Goal: Information Seeking & Learning: Check status

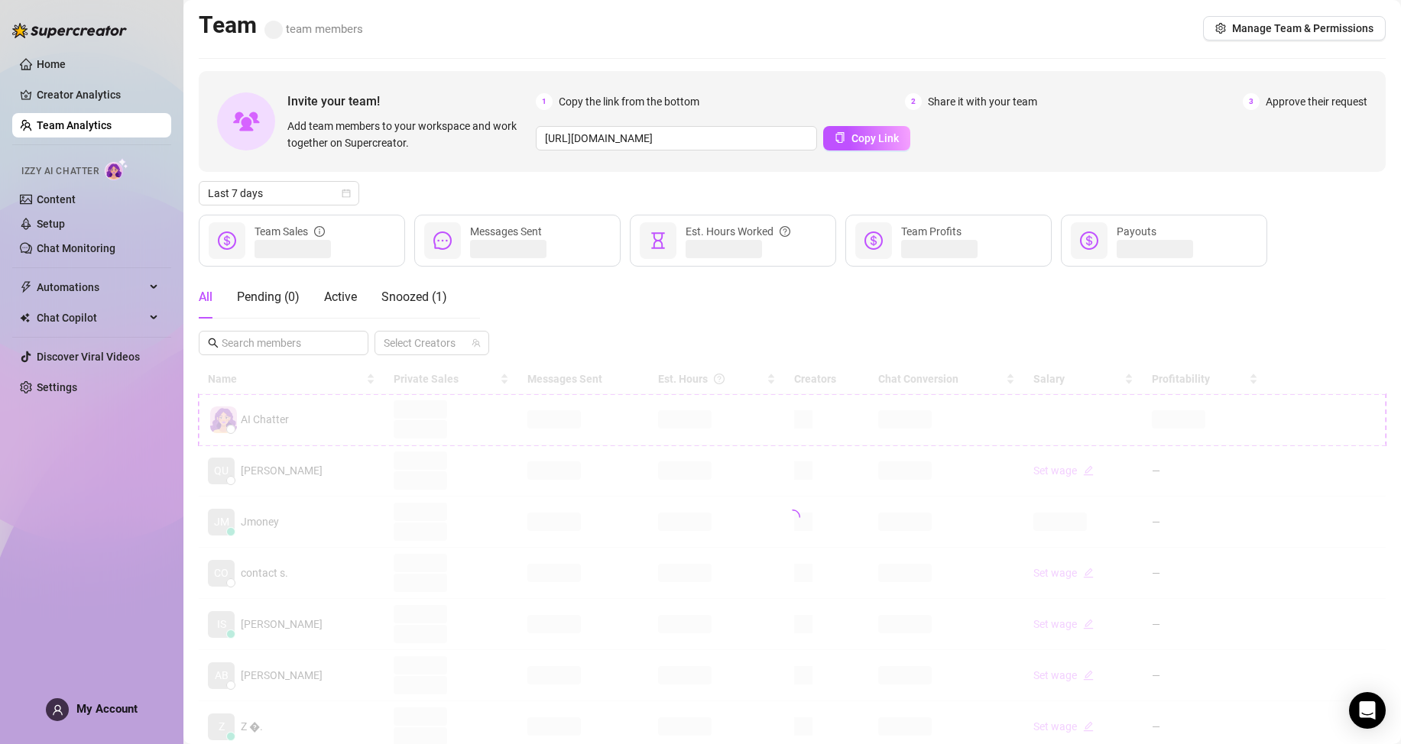
click at [49, 542] on div "Home Creator Analytics Team Analytics Izzy AI Chatter Content Setup Chat Monito…" at bounding box center [91, 365] width 159 height 731
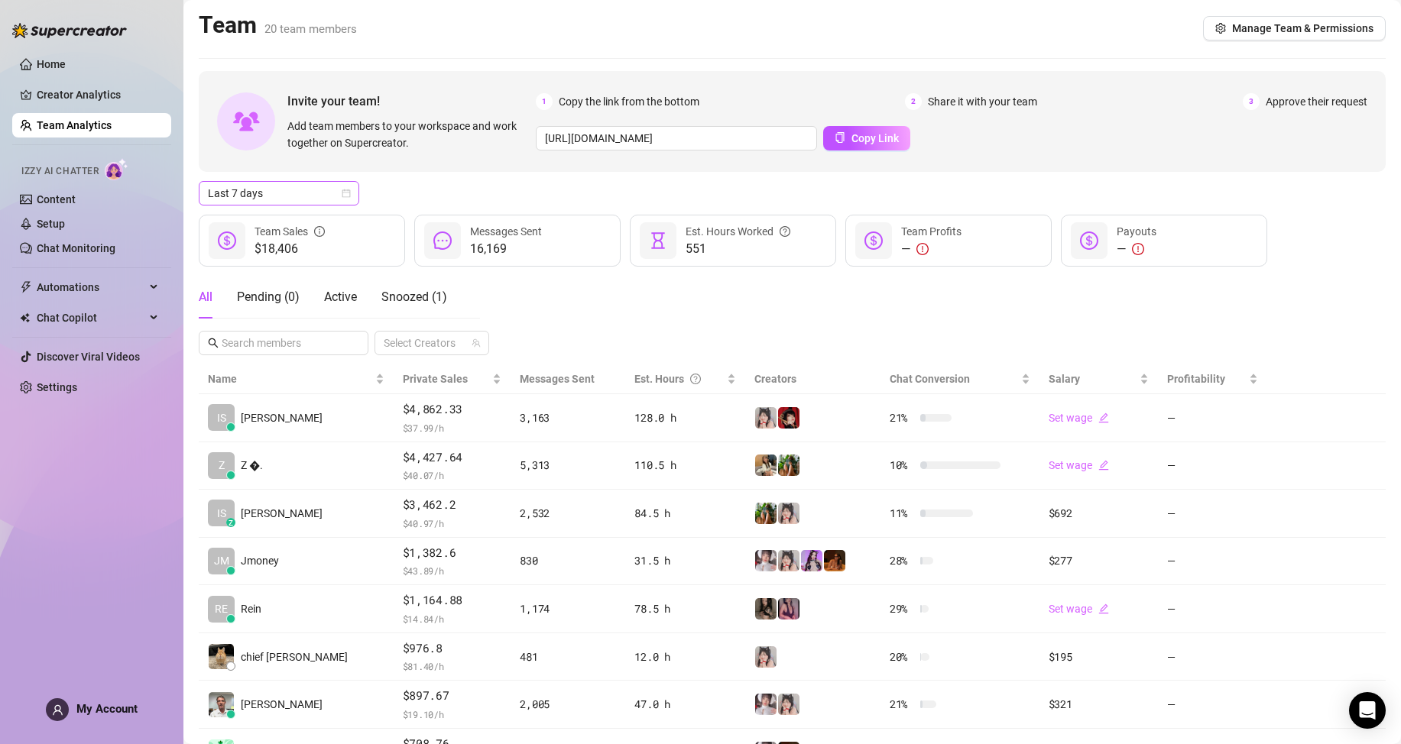
click at [320, 191] on span "Last 7 days" at bounding box center [279, 193] width 142 height 23
click at [288, 321] on div "Custom date" at bounding box center [279, 321] width 136 height 17
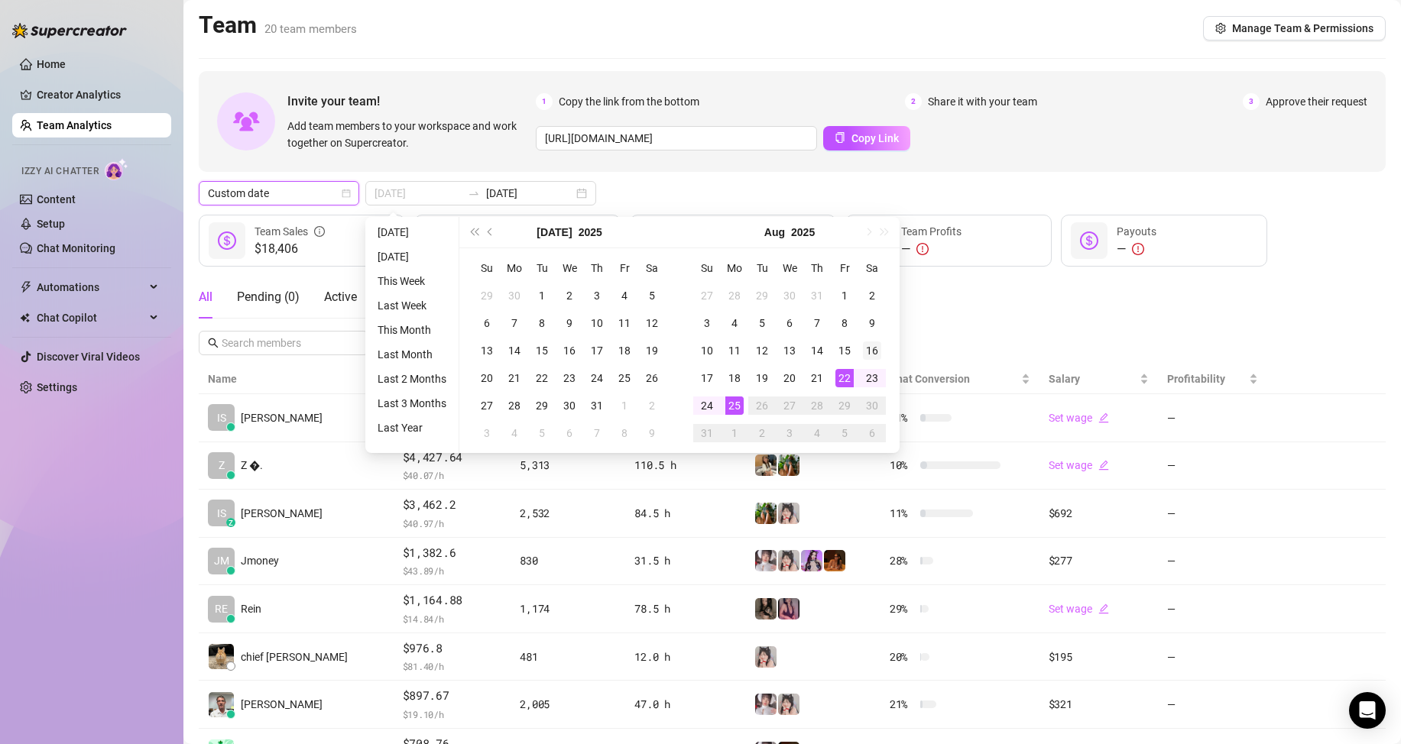
type input "[DATE]"
click at [876, 342] on div "16" at bounding box center [872, 351] width 18 height 18
type input "[DATE]"
click at [736, 400] on div "25" at bounding box center [734, 406] width 18 height 18
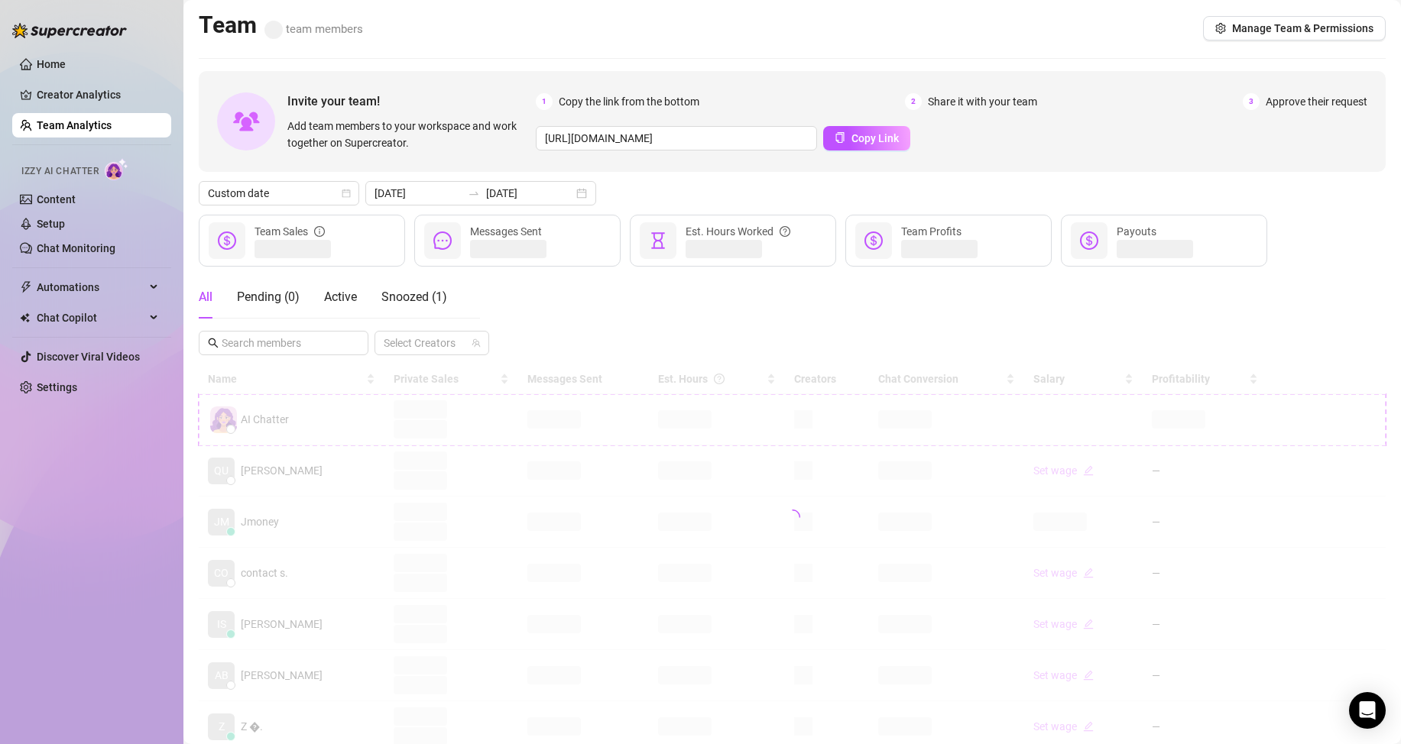
click at [953, 318] on div "All Pending ( 0 ) Active Snoozed ( 1 ) Select Creators" at bounding box center [792, 315] width 1187 height 79
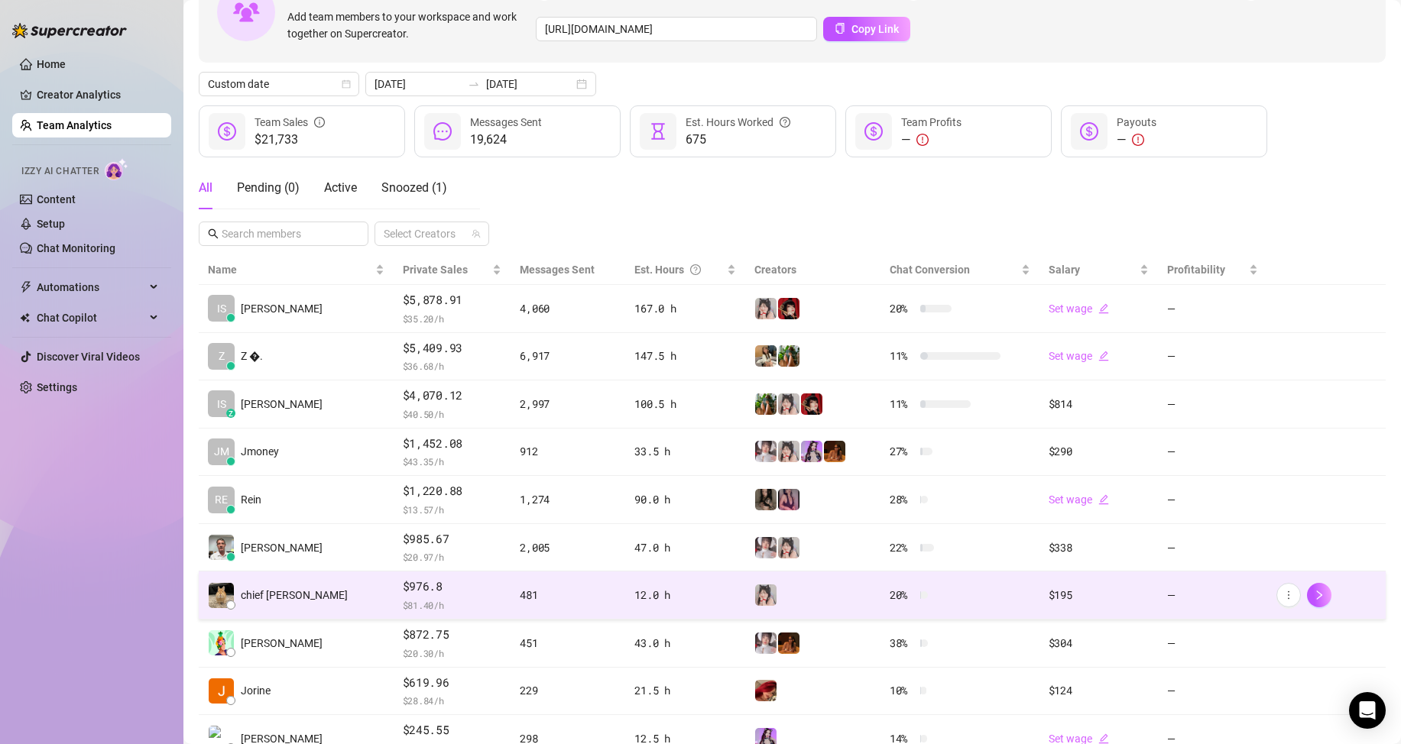
scroll to position [153, 0]
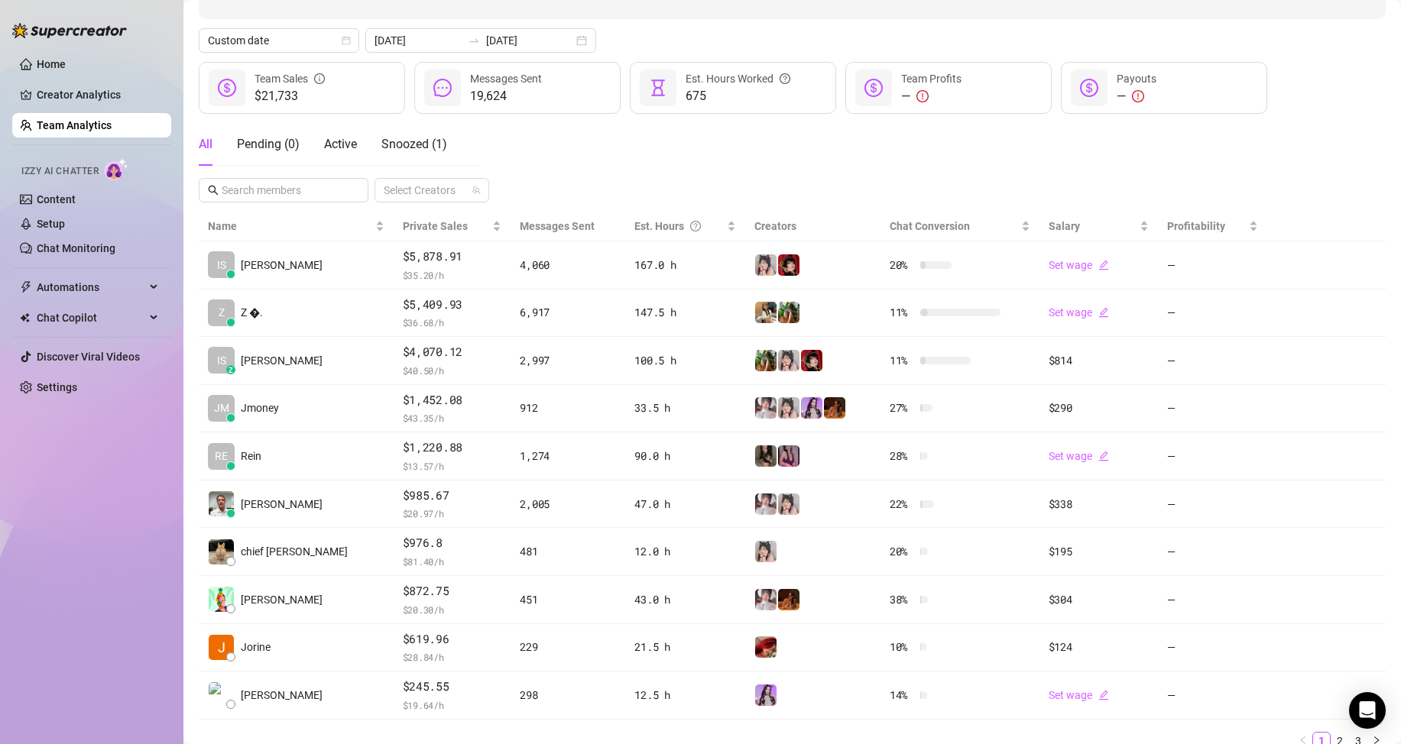
click at [56, 582] on div "Home Creator Analytics Team Analytics Izzy AI Chatter Content Setup Chat Monito…" at bounding box center [91, 365] width 159 height 731
click at [47, 538] on div "Home Creator Analytics Team Analytics Izzy AI Chatter Content Setup Chat Monito…" at bounding box center [91, 365] width 159 height 731
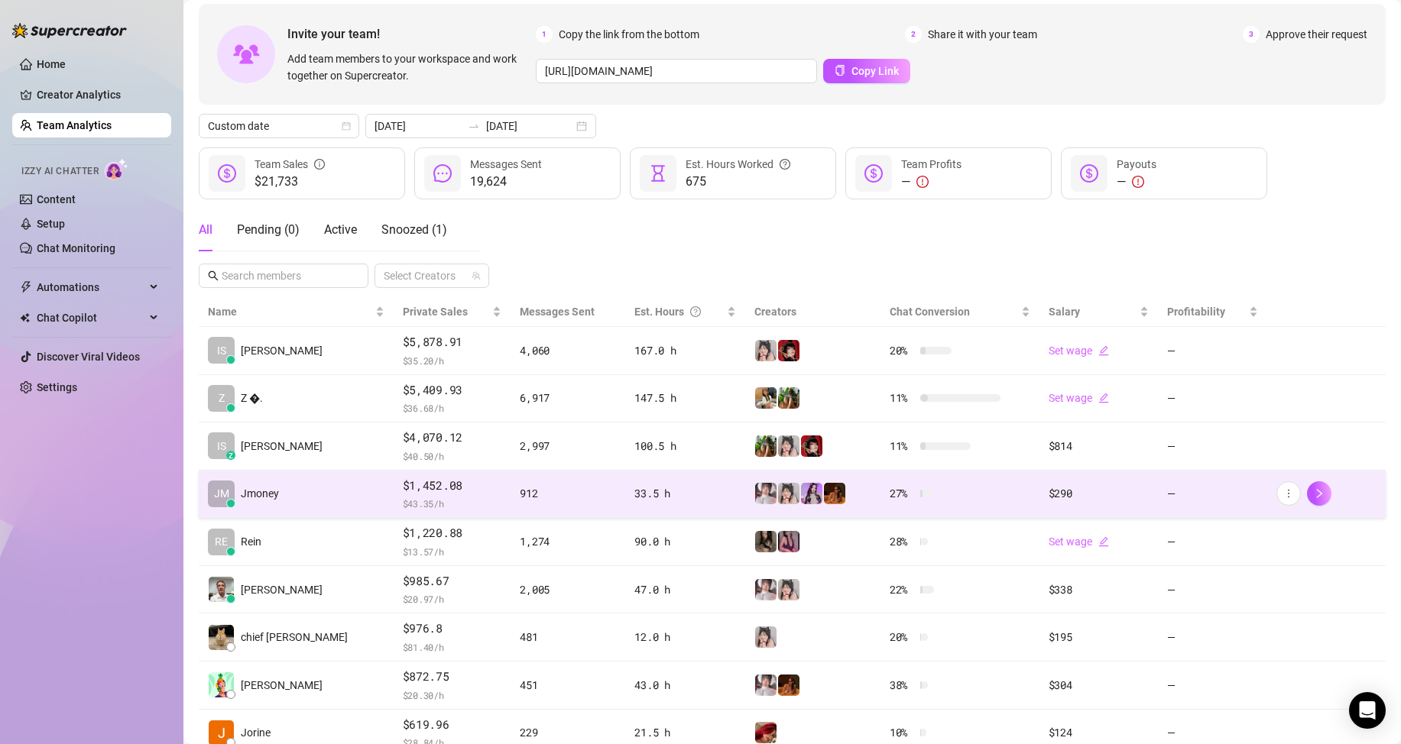
scroll to position [76, 0]
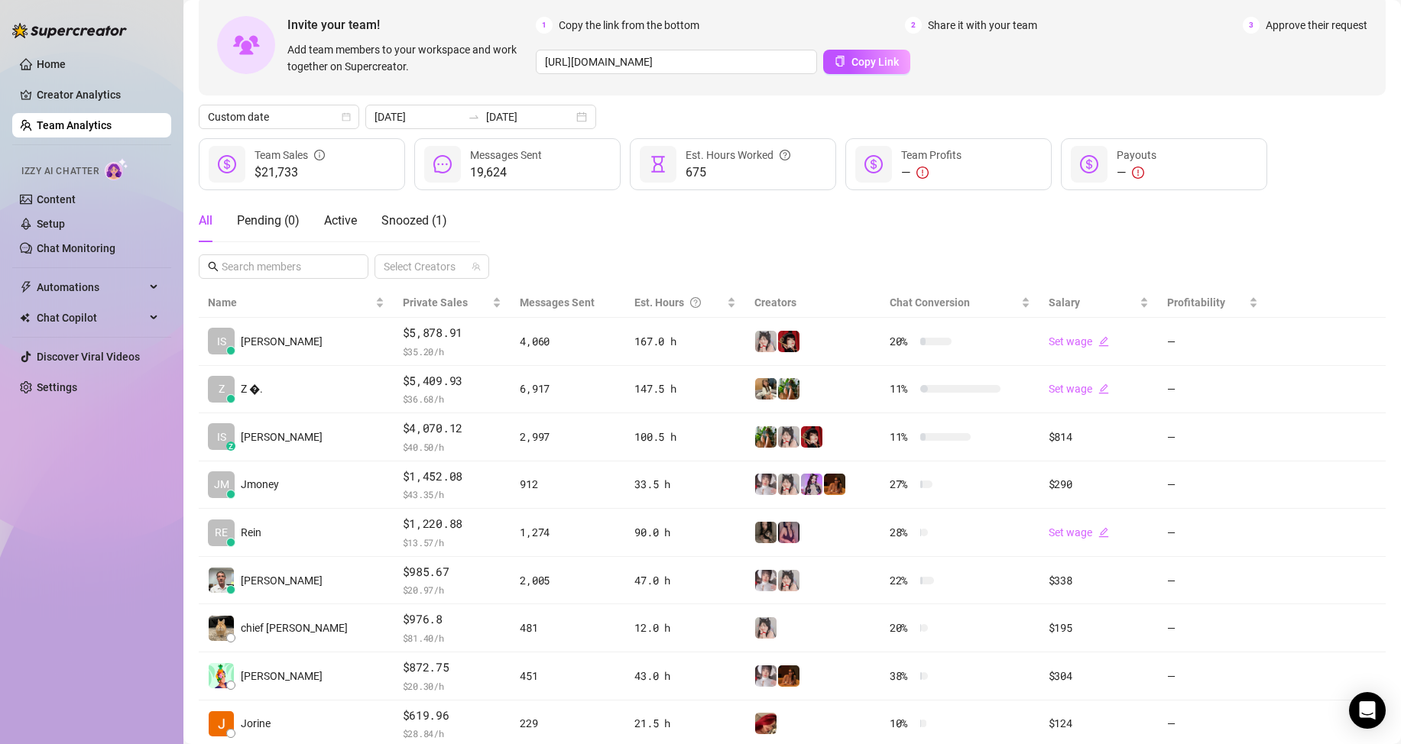
click at [98, 617] on div "Home Creator Analytics Team Analytics Izzy AI Chatter Content Setup Chat Monito…" at bounding box center [91, 365] width 159 height 731
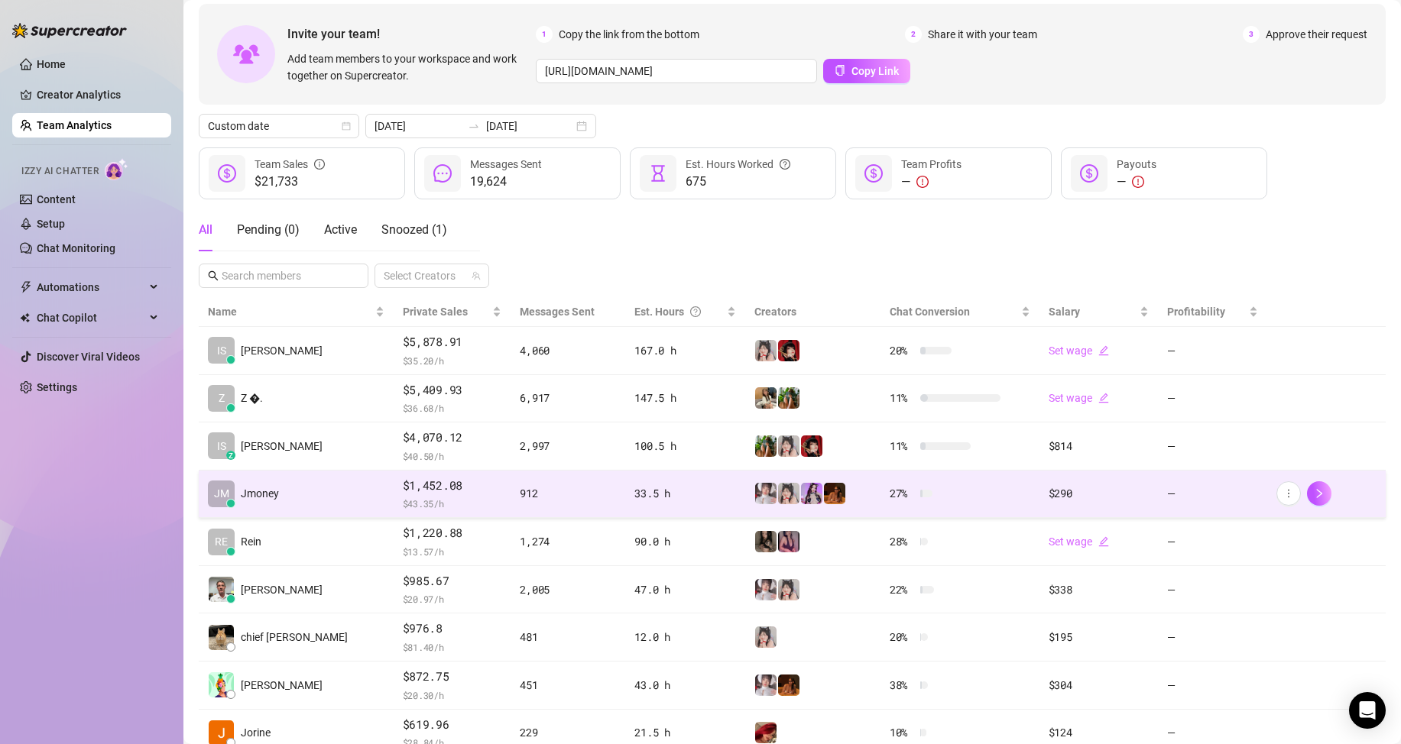
scroll to position [64, 0]
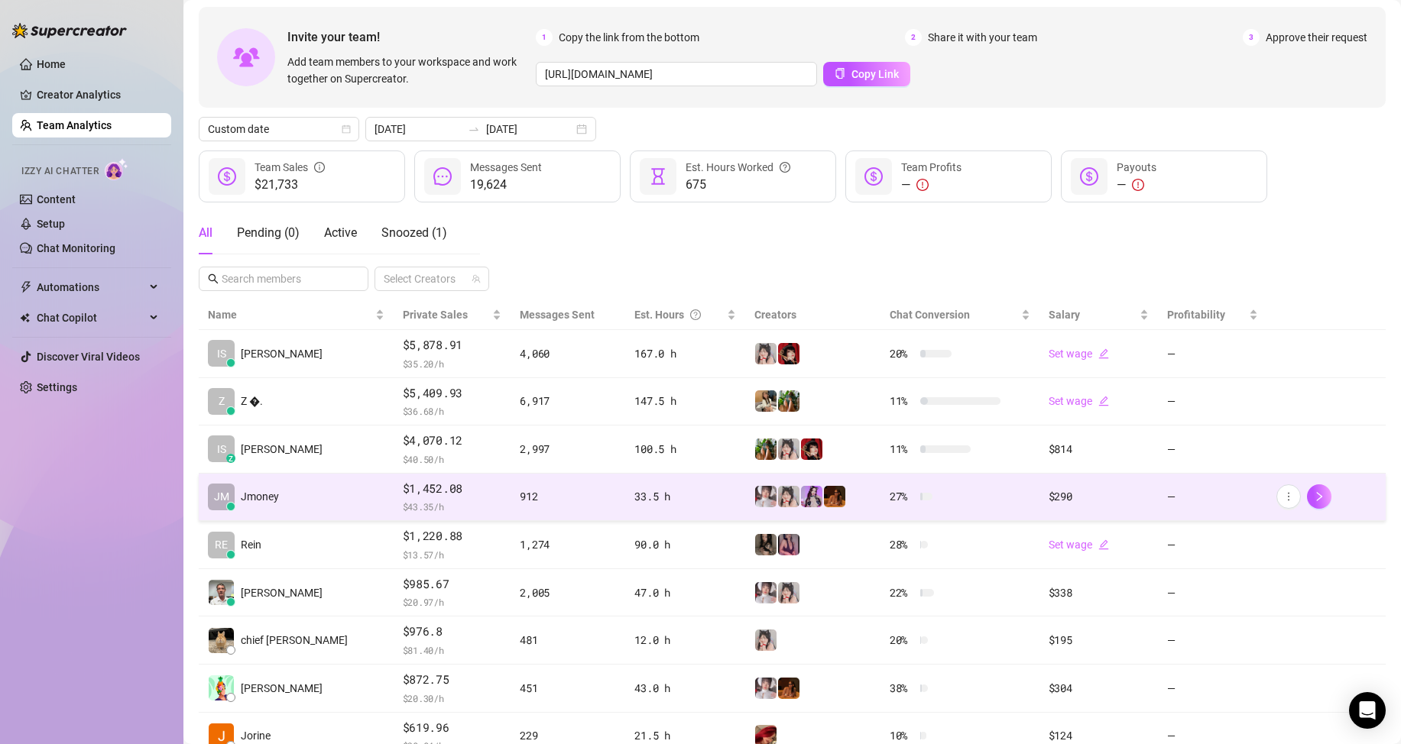
click at [416, 500] on span "$ 43.35 /h" at bounding box center [452, 506] width 99 height 15
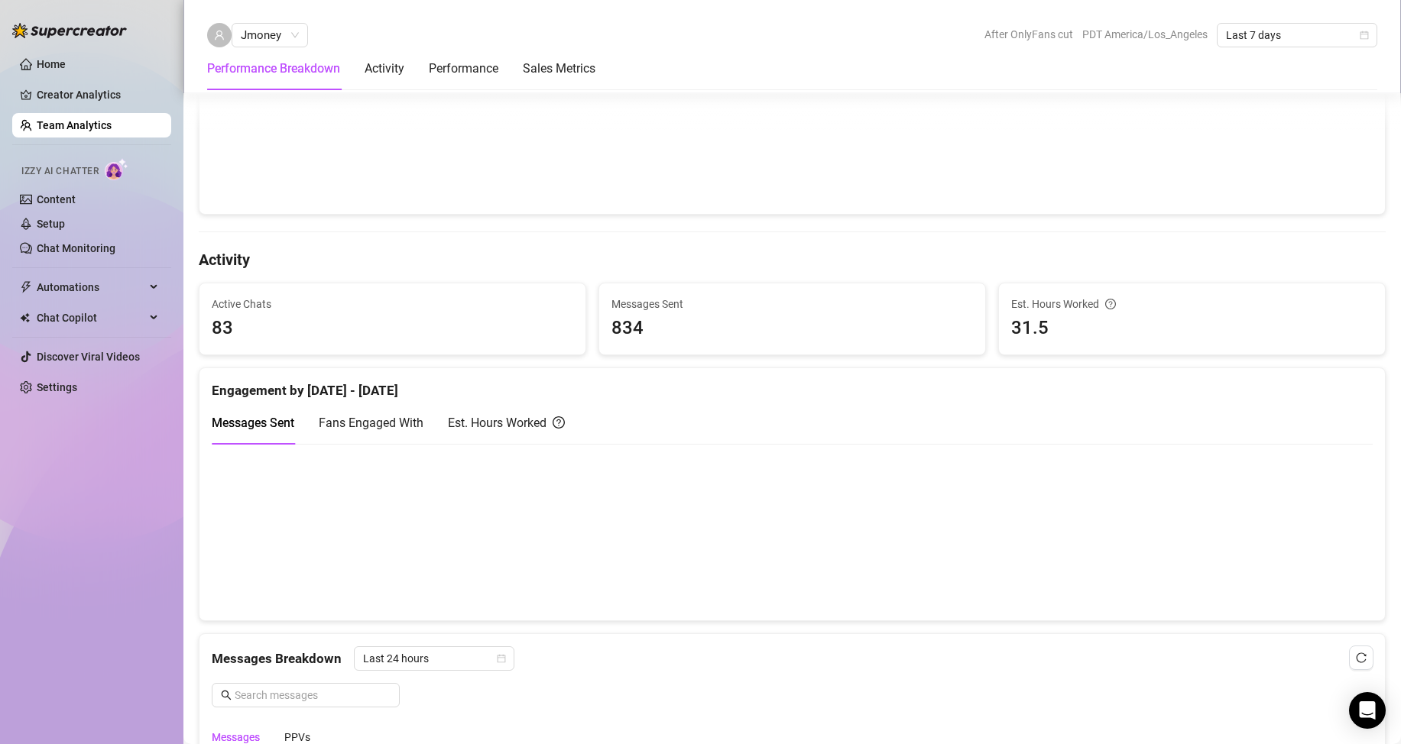
scroll to position [153, 0]
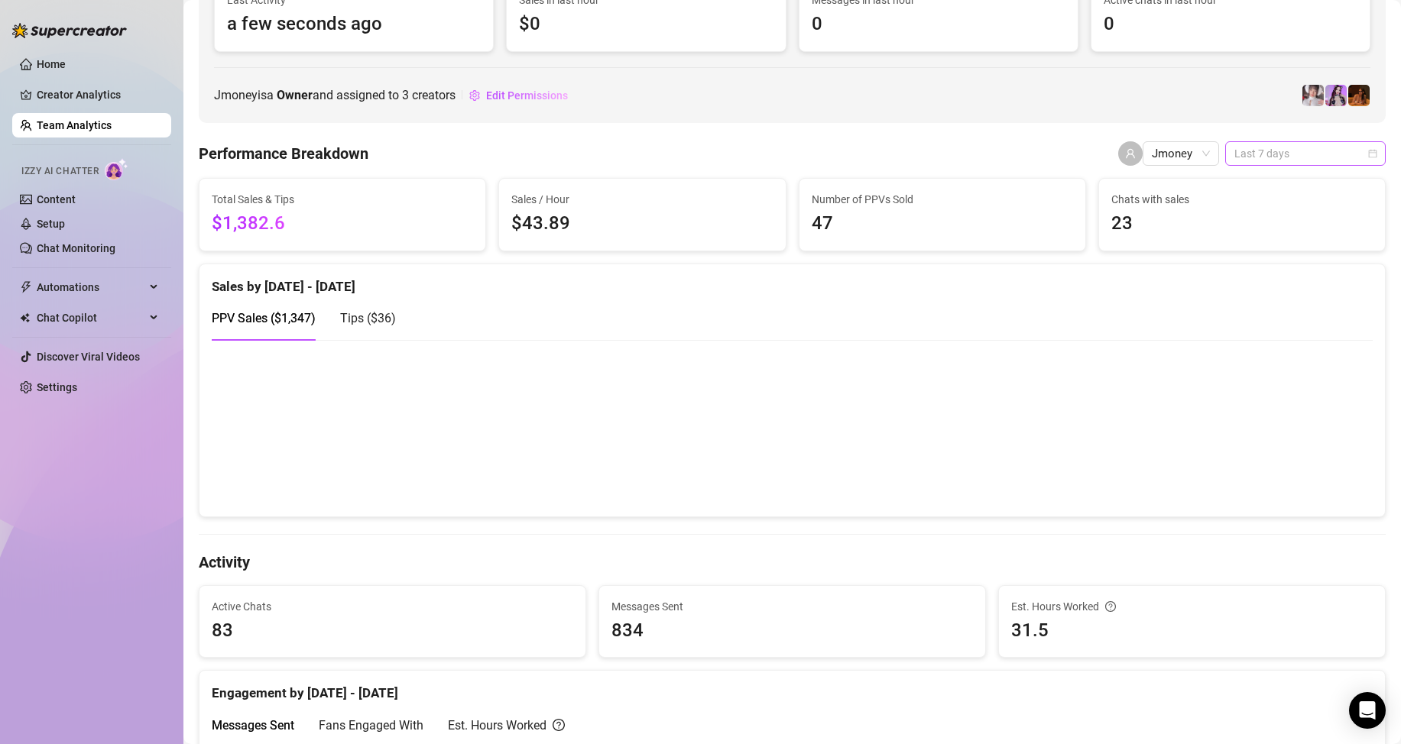
click at [1277, 151] on span "Last 7 days" at bounding box center [1305, 153] width 142 height 23
click at [1267, 285] on div "Custom date" at bounding box center [1292, 282] width 136 height 17
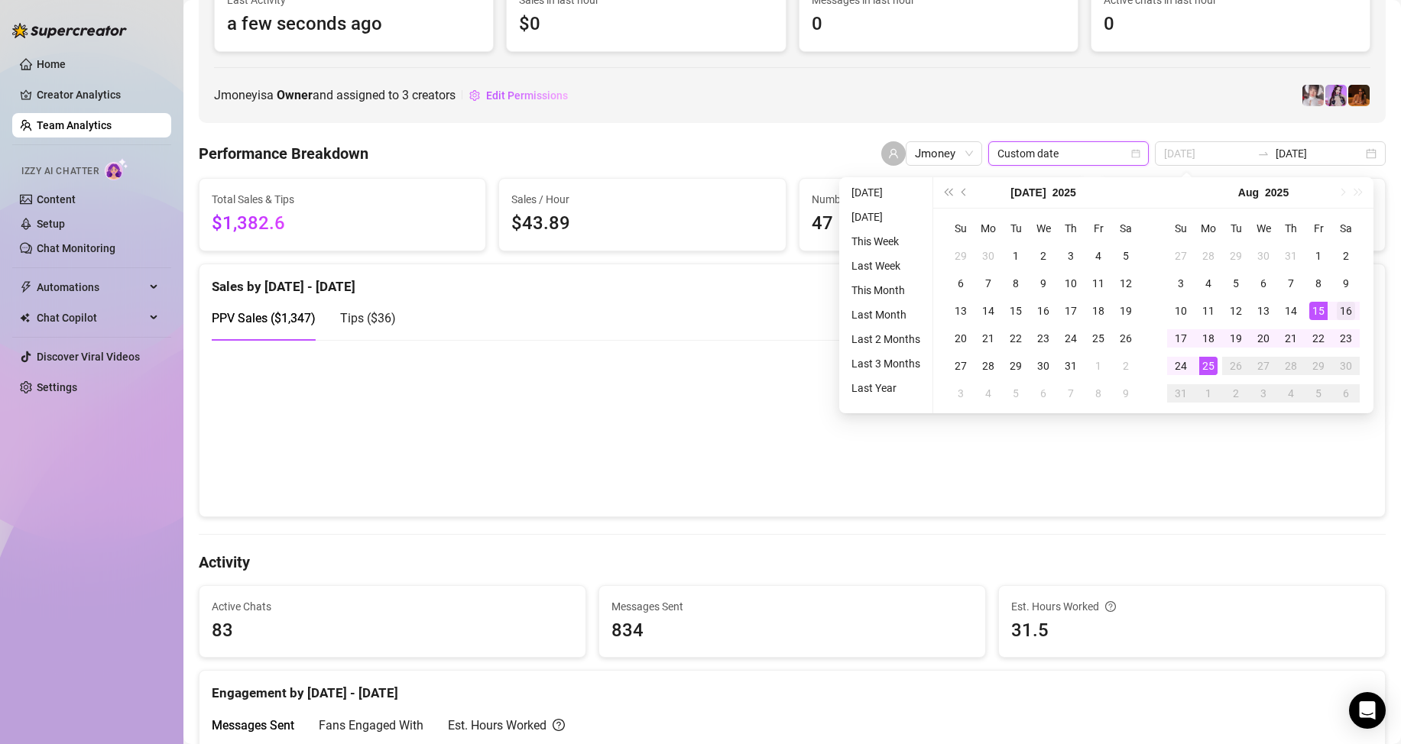
type input "[DATE]"
click at [1348, 304] on div "16" at bounding box center [1346, 311] width 18 height 18
type input "[DATE]"
click at [1213, 363] on div "25" at bounding box center [1208, 366] width 18 height 18
type input "[DATE]"
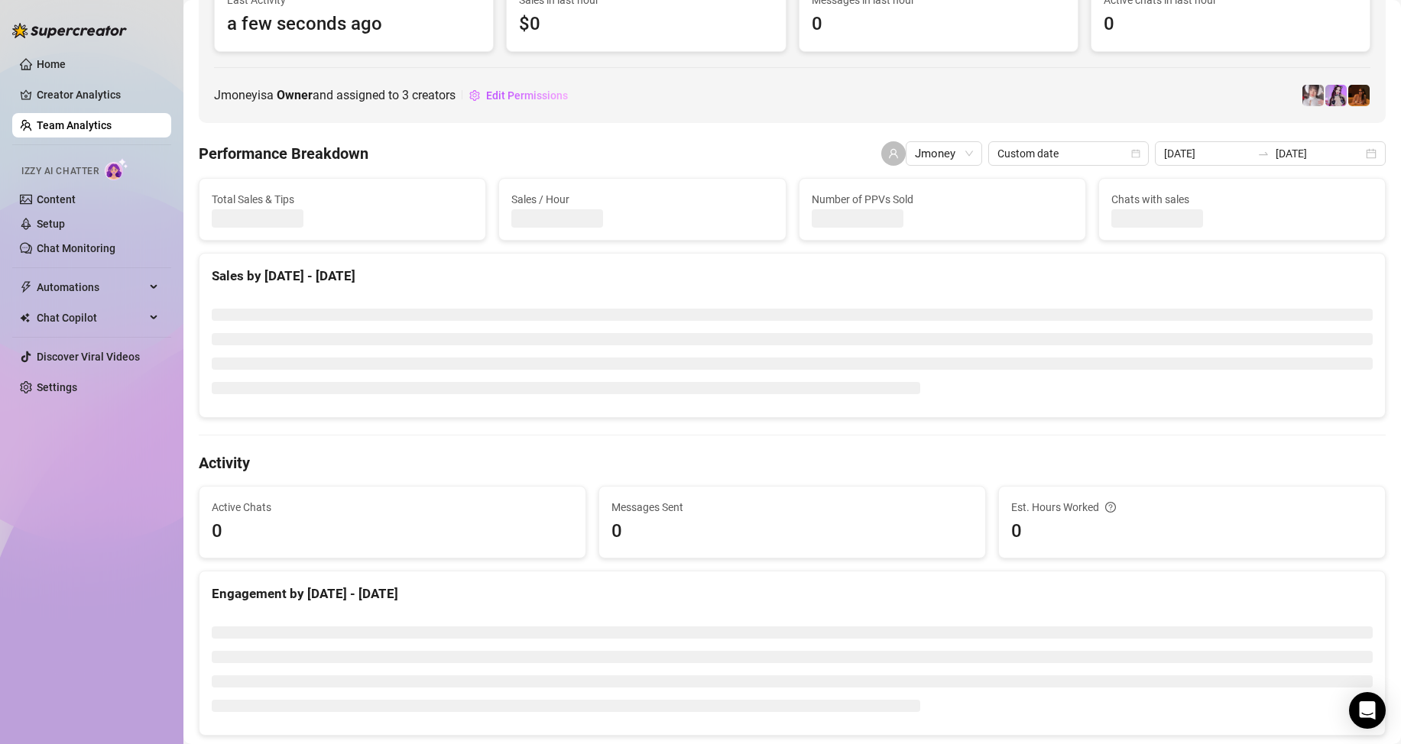
click at [656, 154] on div "Performance Breakdown Jmoney Custom date 2025-08-16 2025-08-25" at bounding box center [792, 153] width 1187 height 24
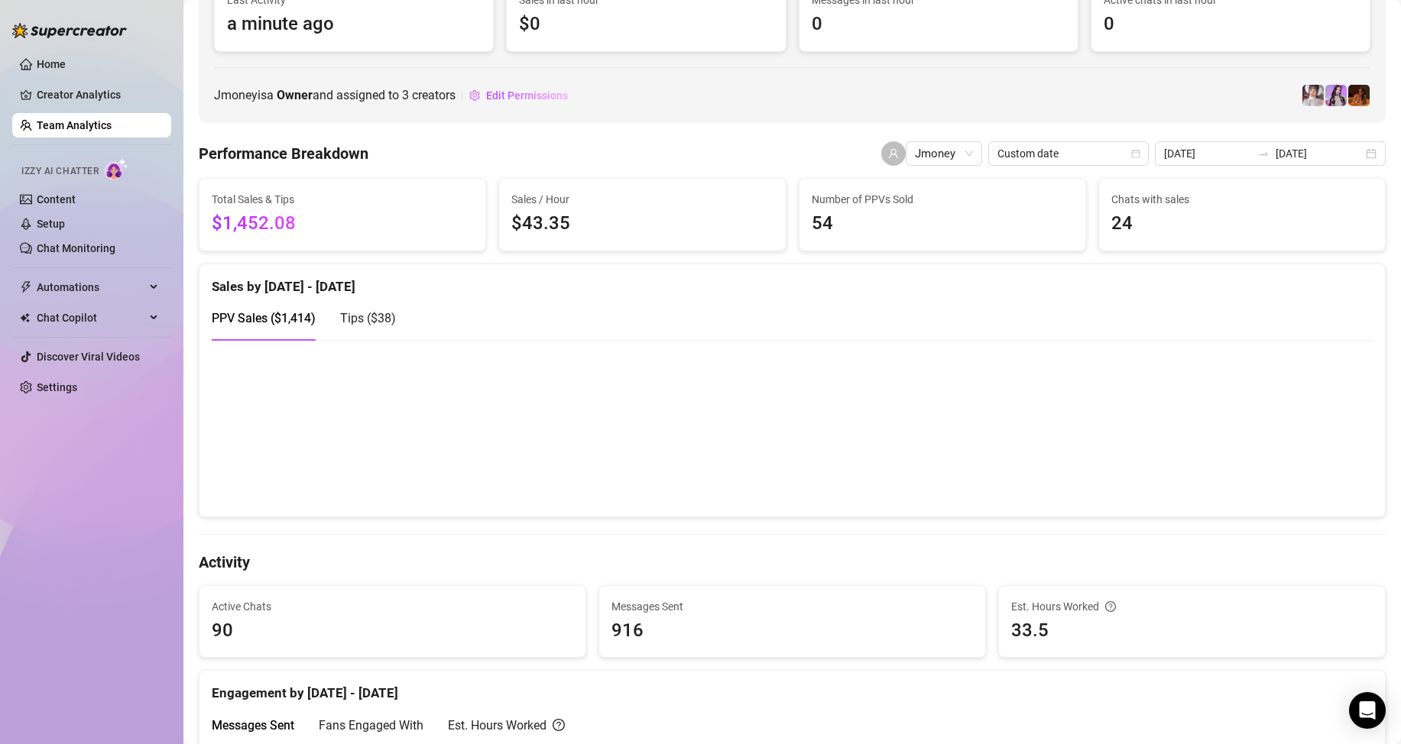
click at [629, 155] on div "Performance Breakdown Jmoney Custom date 2025-08-16 2025-08-25" at bounding box center [792, 153] width 1187 height 24
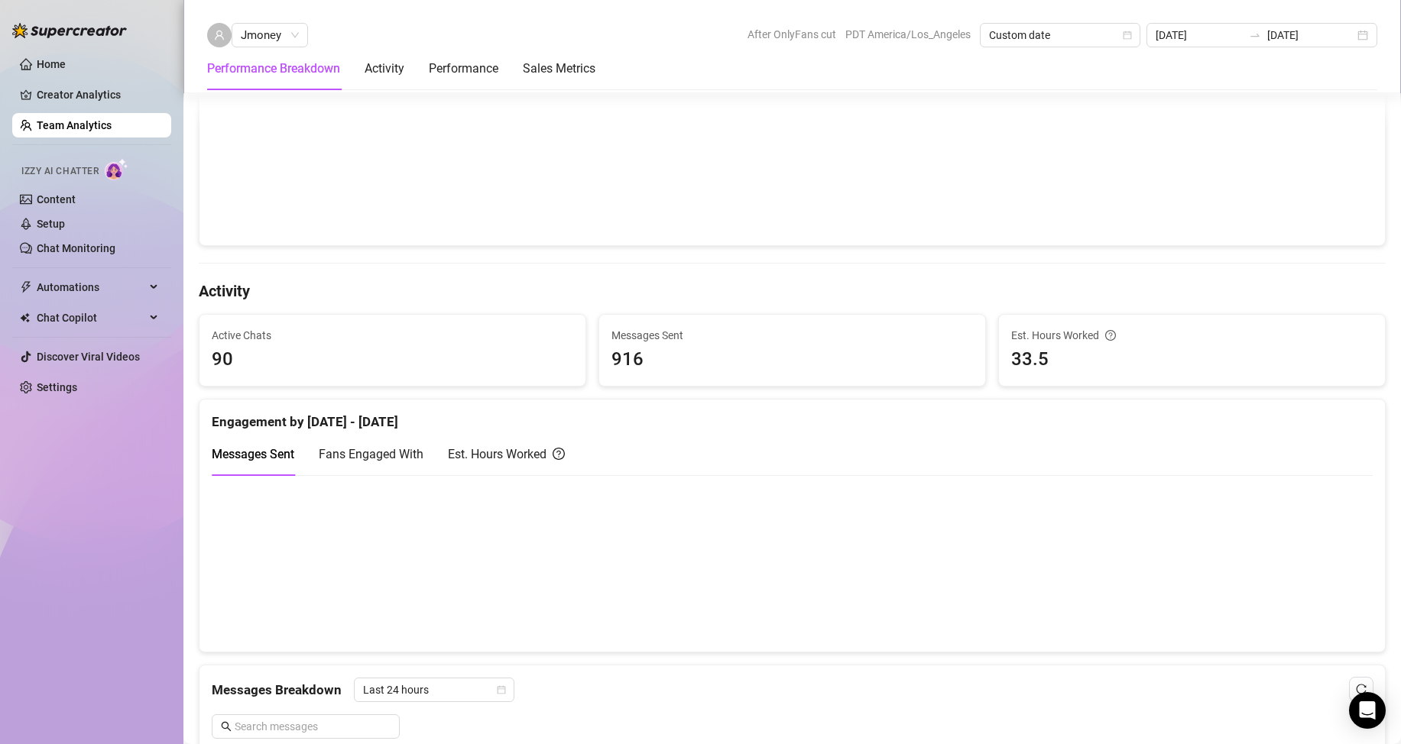
scroll to position [458, 0]
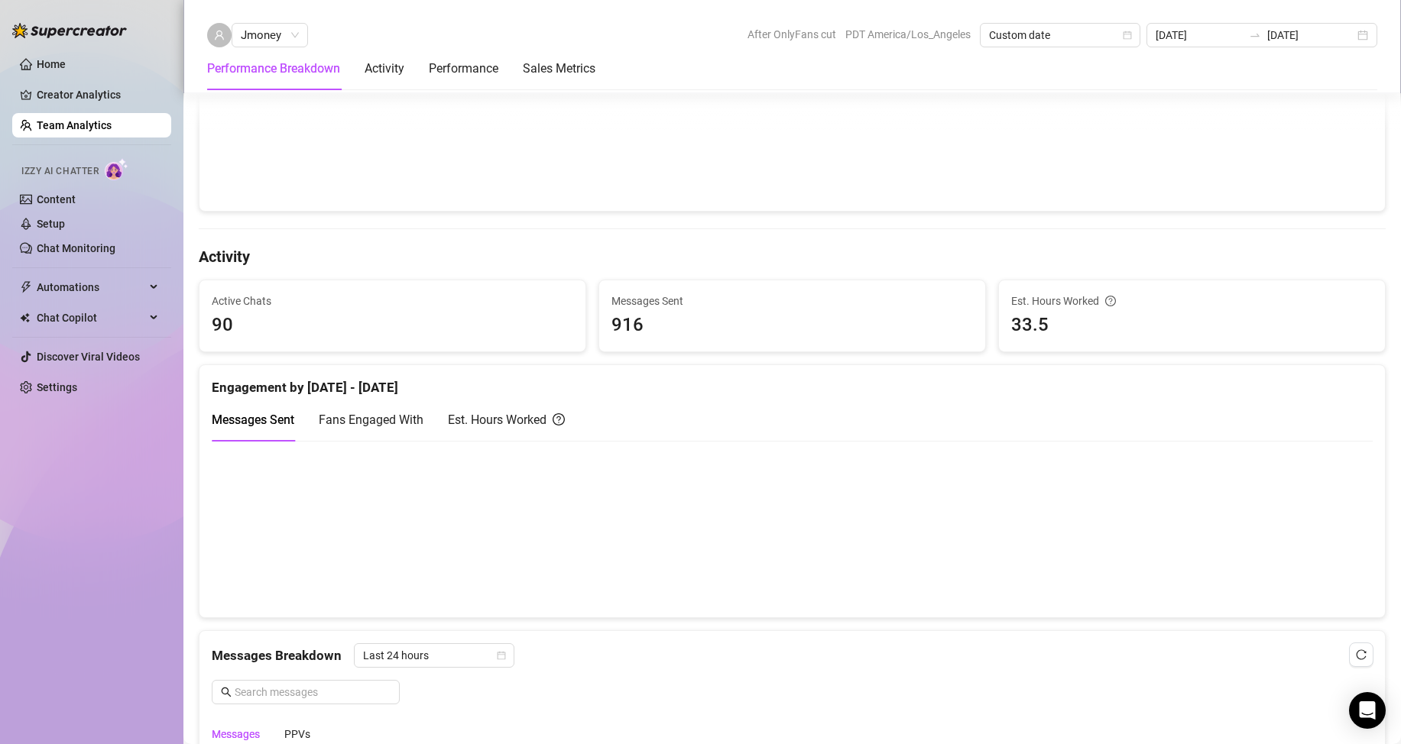
click at [510, 421] on div "Est. Hours Worked" at bounding box center [506, 419] width 117 height 19
click at [254, 422] on span "Messages Sent" at bounding box center [253, 420] width 83 height 15
click at [951, 708] on div "Messages Breakdown Last 24 hours Messages PPVs" at bounding box center [792, 697] width 1161 height 108
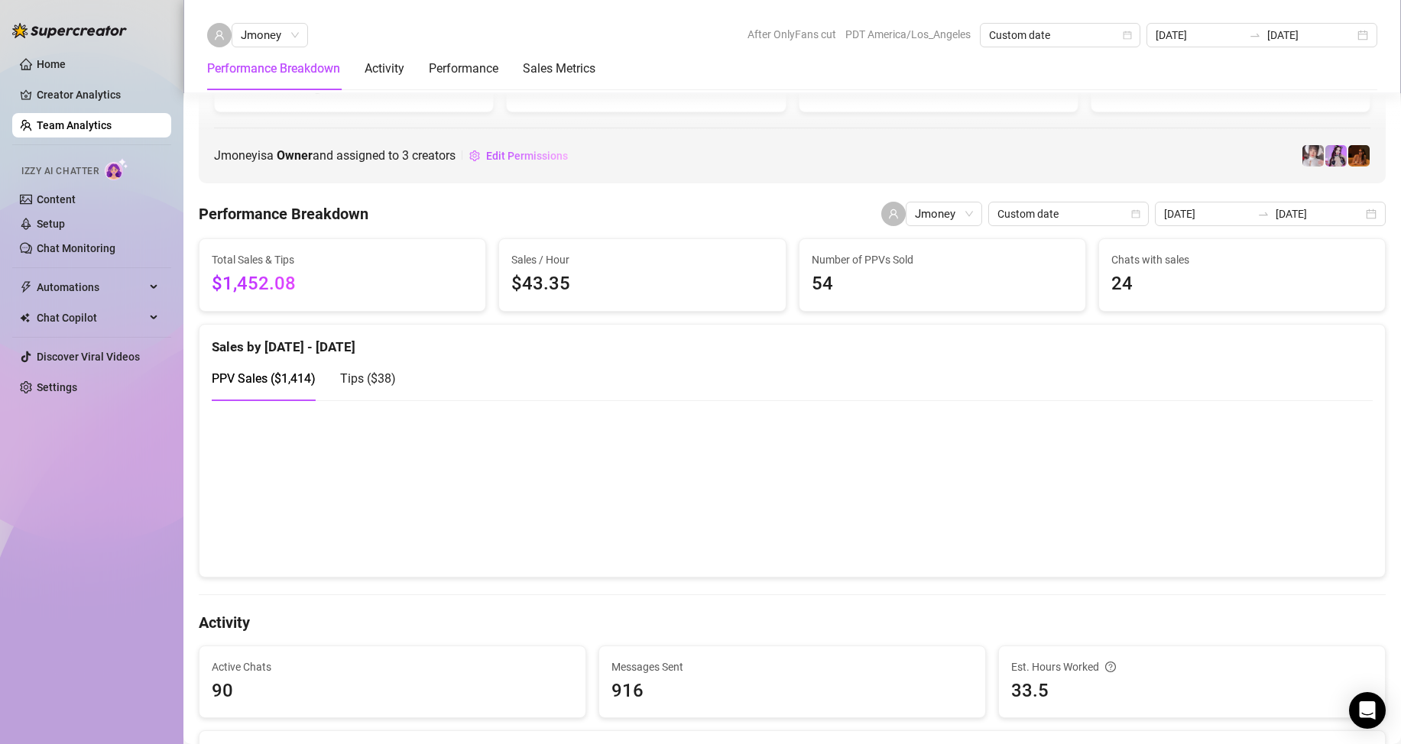
scroll to position [76, 0]
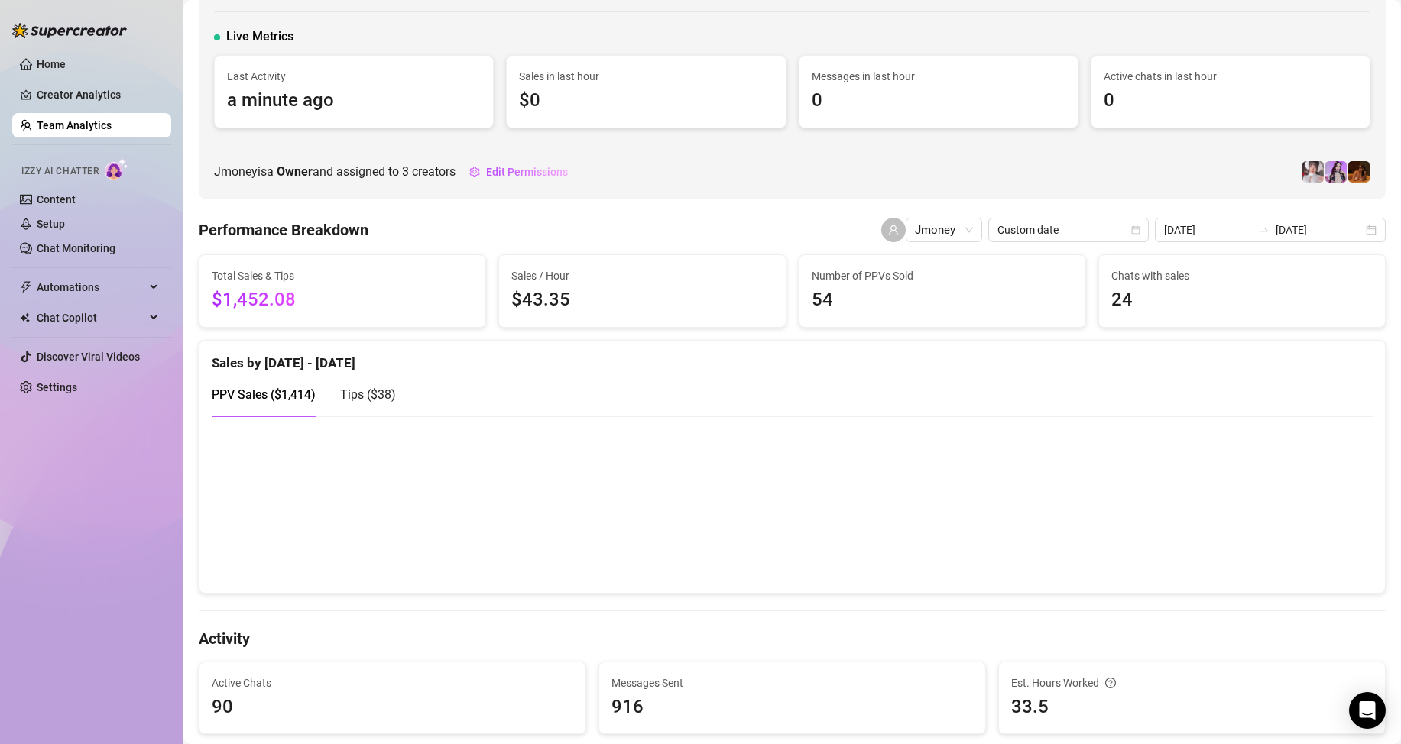
drag, startPoint x: 951, startPoint y: 356, endPoint x: 972, endPoint y: 380, distance: 31.4
click at [952, 356] on div "Sales by [DATE] - [DATE]" at bounding box center [792, 357] width 1161 height 33
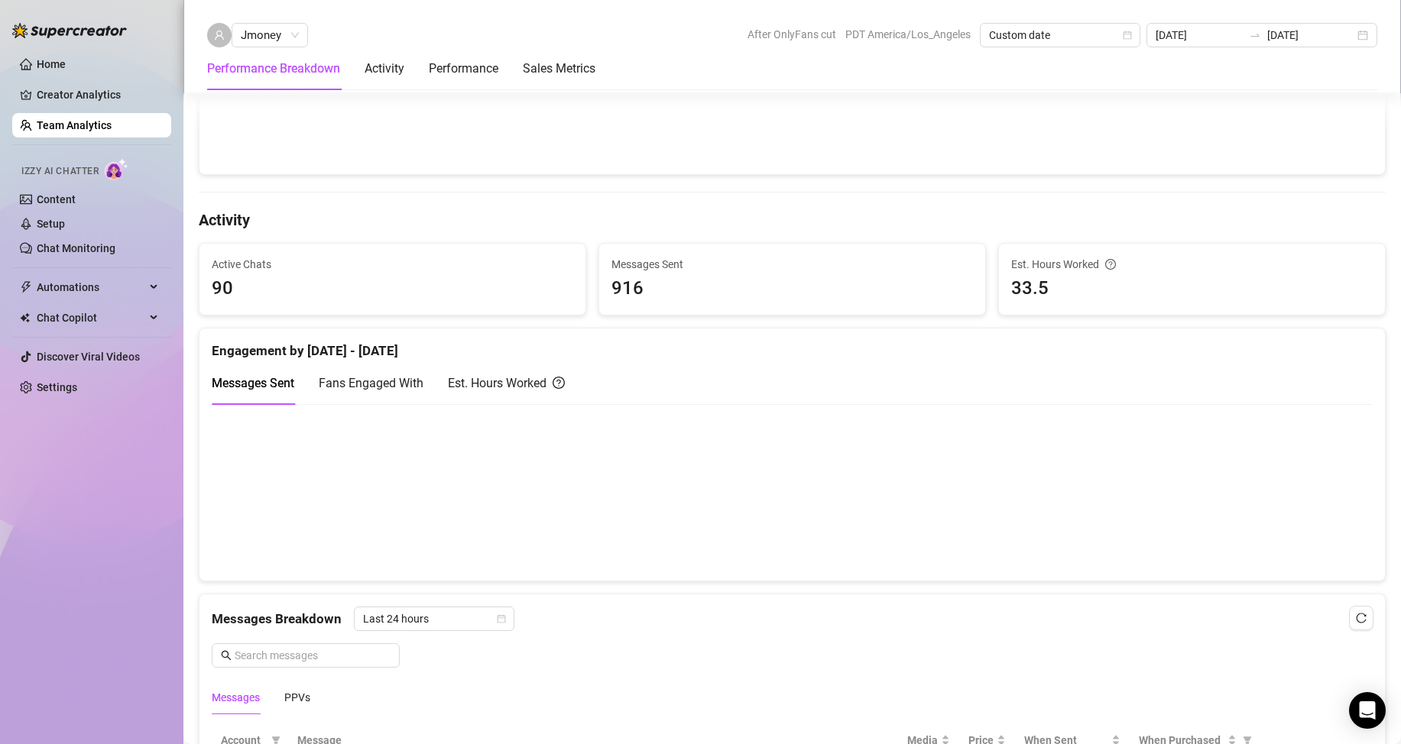
scroll to position [535, 0]
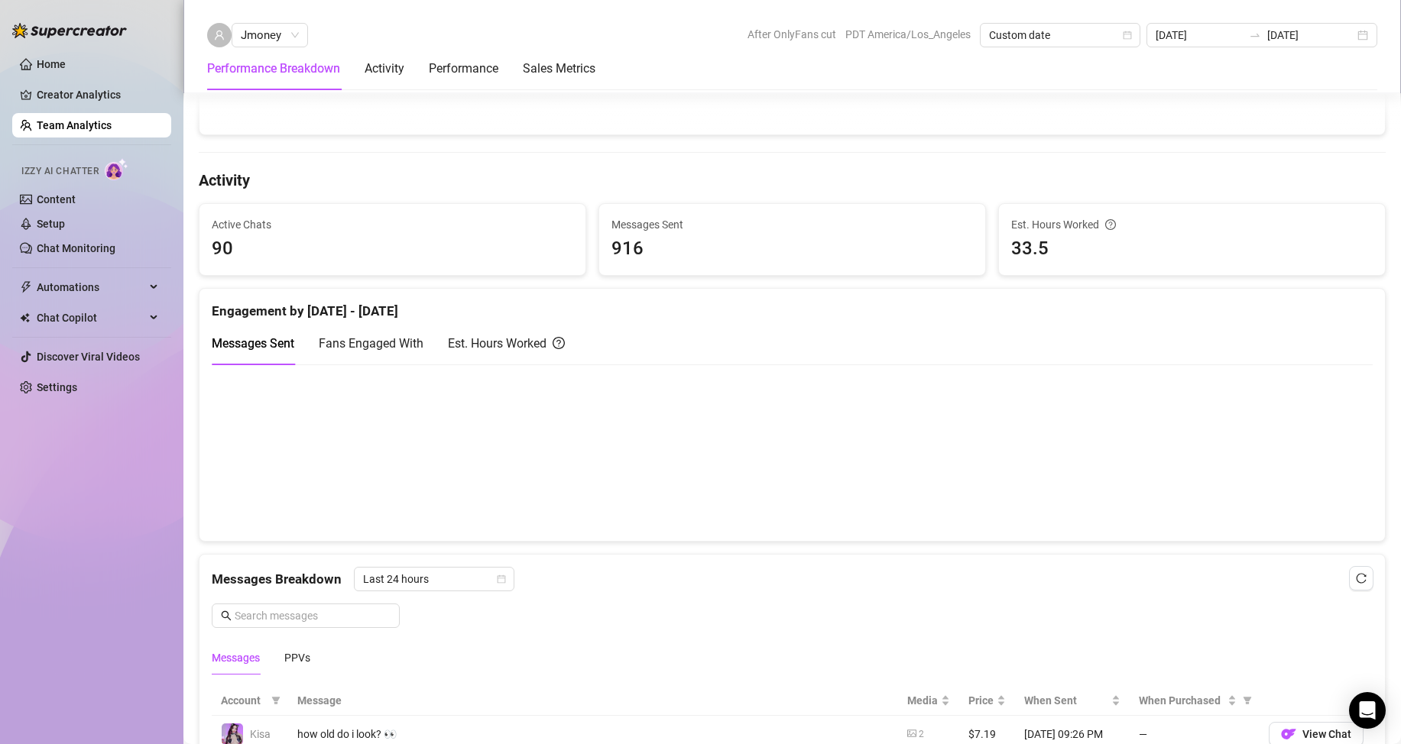
click at [76, 125] on link "Team Analytics" at bounding box center [74, 125] width 75 height 12
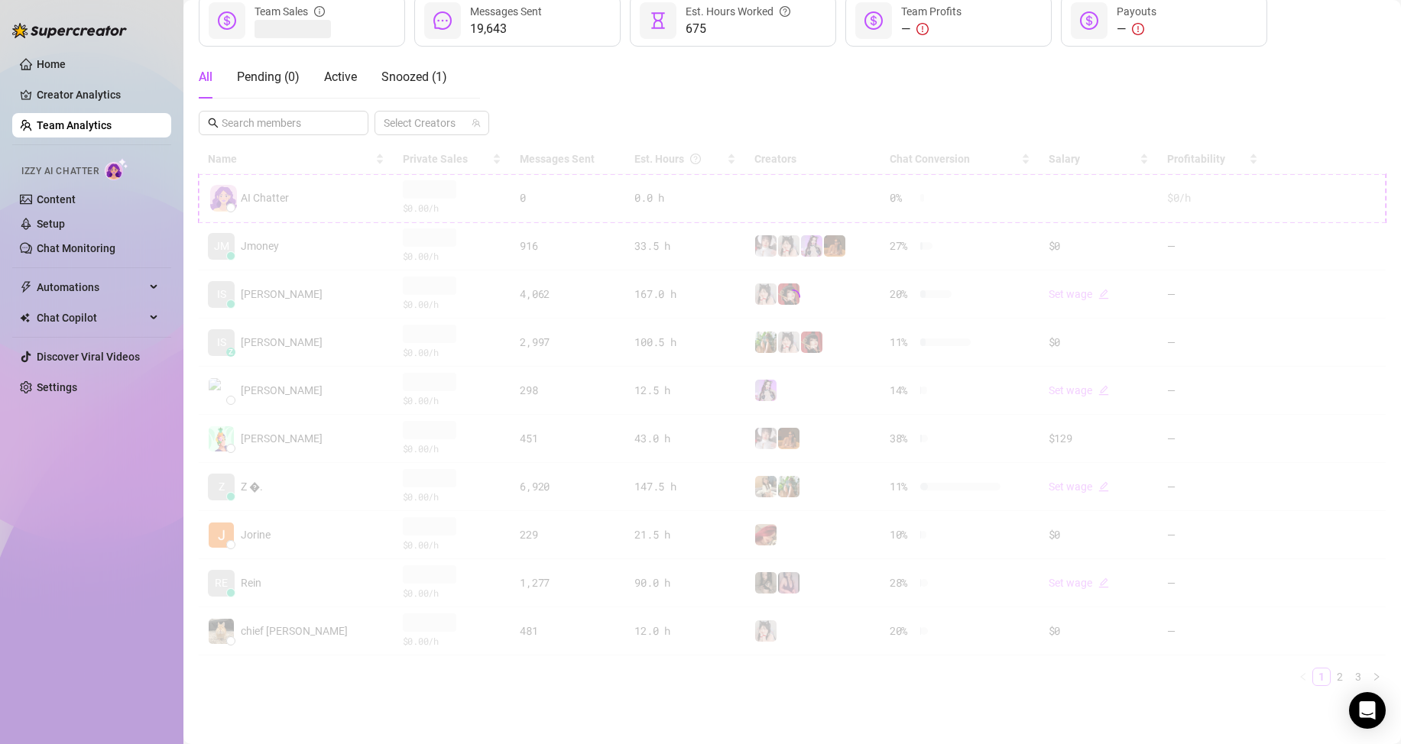
click at [52, 688] on div "Home Creator Analytics Team Analytics Izzy AI Chatter Content Setup Chat Monito…" at bounding box center [91, 365] width 159 height 731
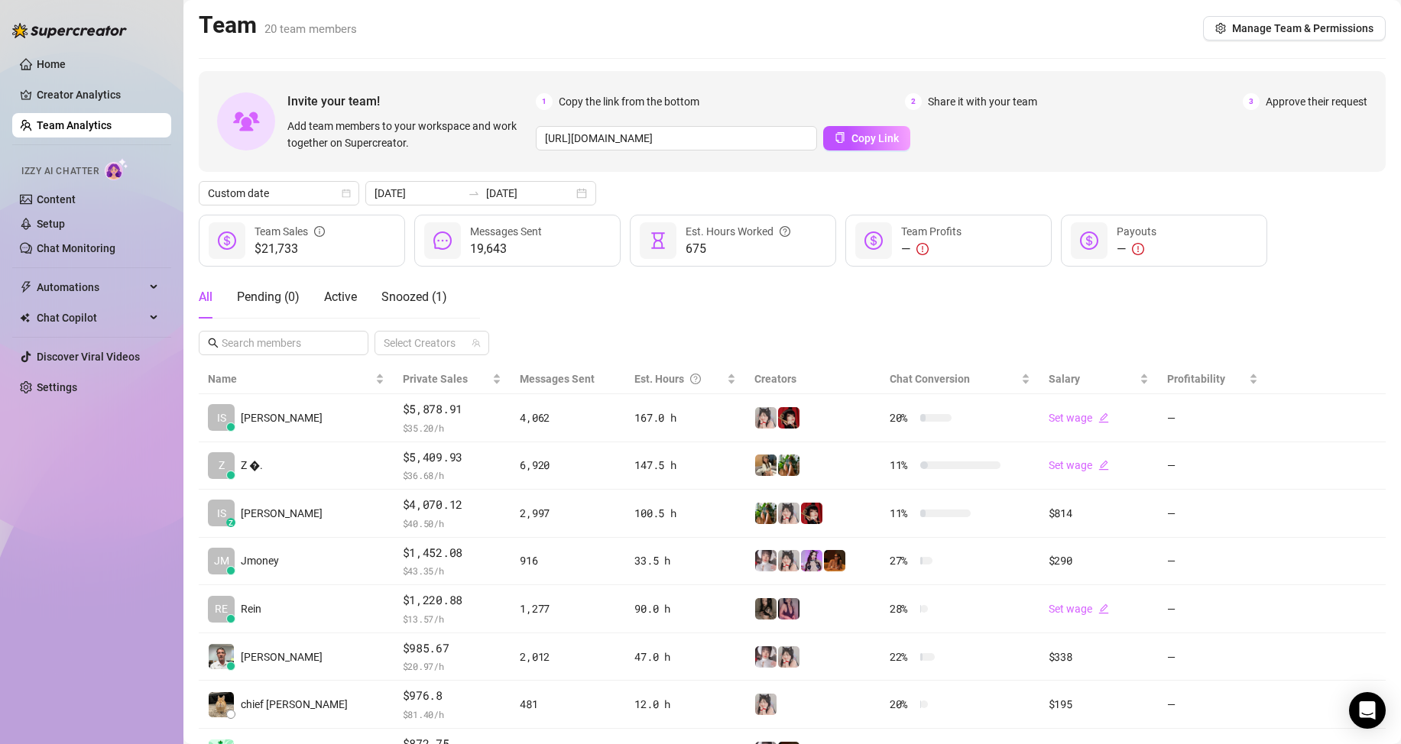
click at [608, 337] on div "All Pending ( 0 ) Active Snoozed ( 1 ) Select Creators" at bounding box center [792, 315] width 1187 height 79
click at [320, 193] on span "Last 7 days" at bounding box center [279, 193] width 142 height 23
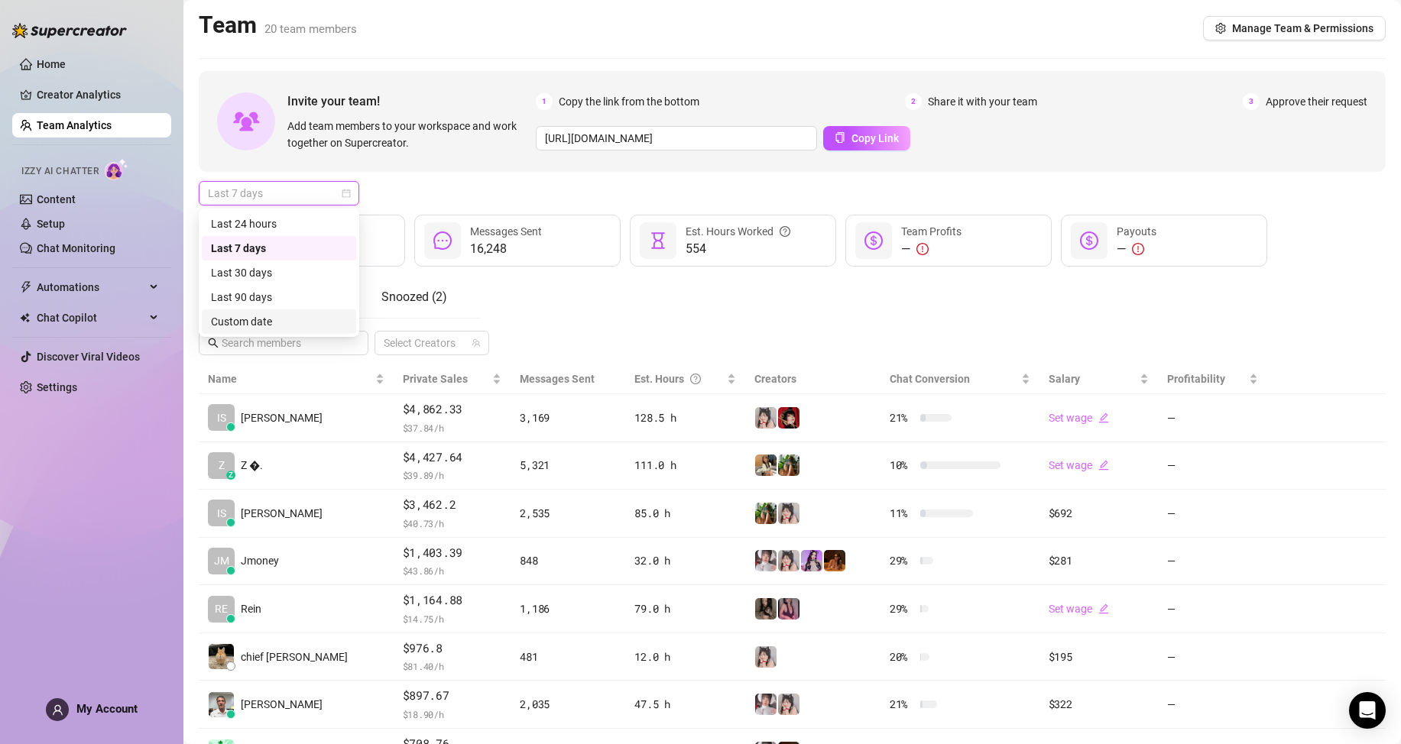
click at [284, 314] on div "Custom date" at bounding box center [279, 321] width 136 height 17
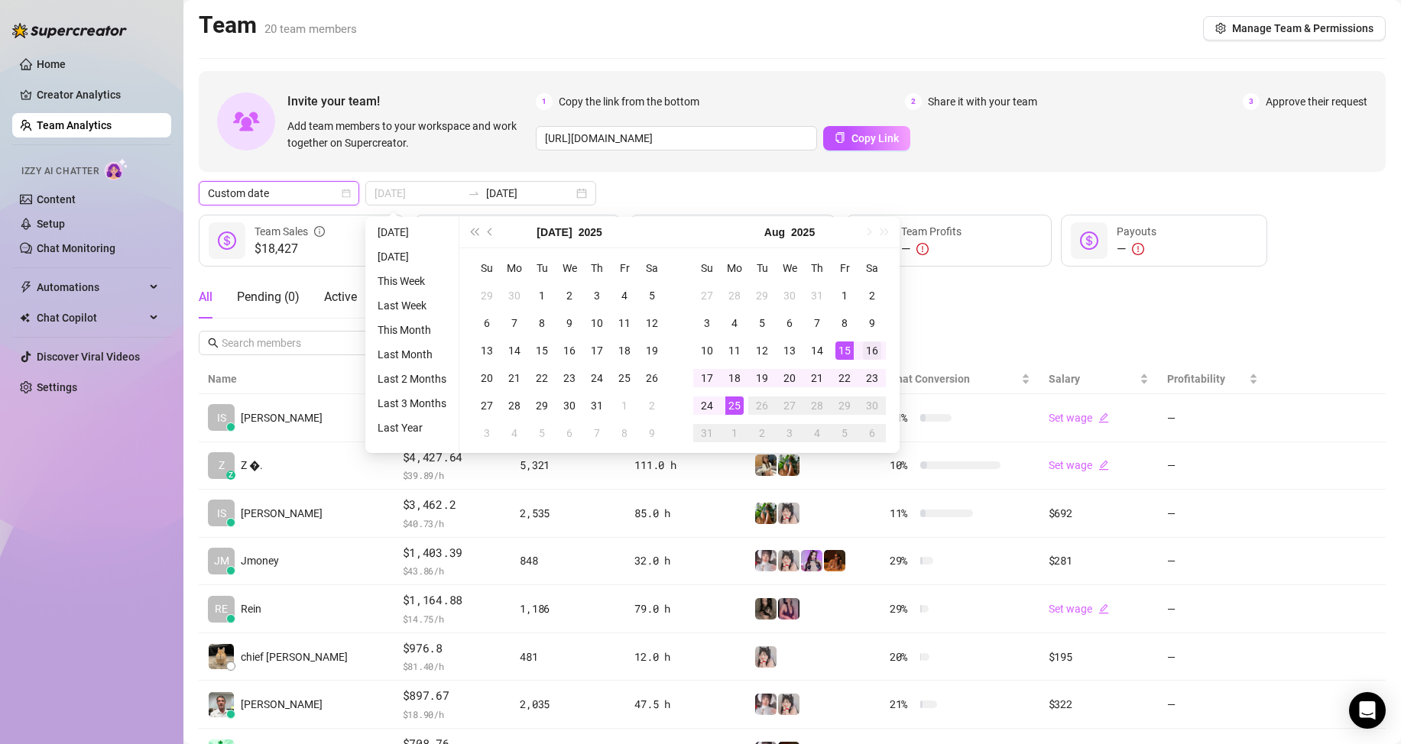
type input "[DATE]"
click at [864, 351] on div "16" at bounding box center [872, 351] width 18 height 18
type input "[DATE]"
click at [735, 403] on div "25" at bounding box center [734, 406] width 18 height 18
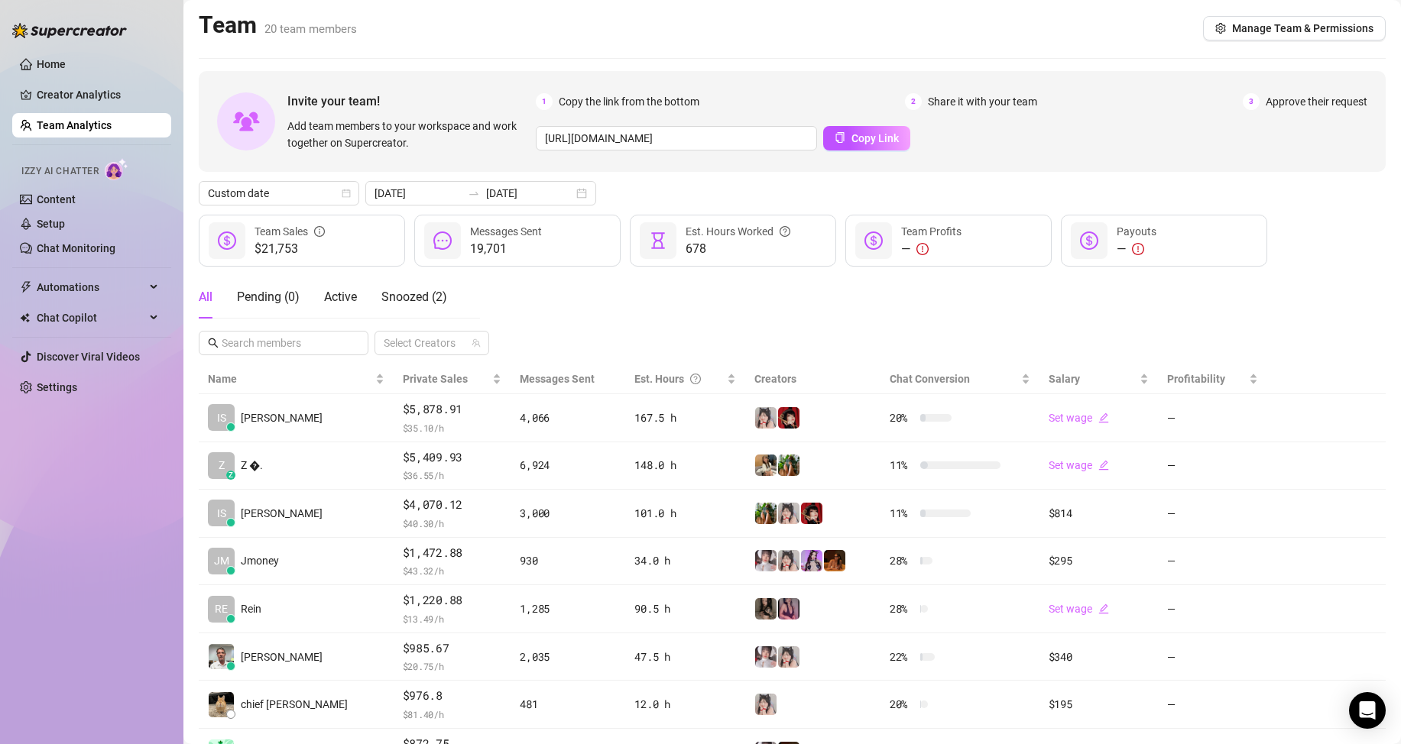
drag, startPoint x: 712, startPoint y: 283, endPoint x: 709, endPoint y: 293, distance: 11.1
click at [711, 290] on div "All Pending ( 0 ) Active Snoozed ( 2 ) Select Creators" at bounding box center [792, 315] width 1187 height 79
click at [757, 300] on div "All Pending ( 0 ) Active Snoozed ( 2 ) Select Creators" at bounding box center [792, 315] width 1187 height 79
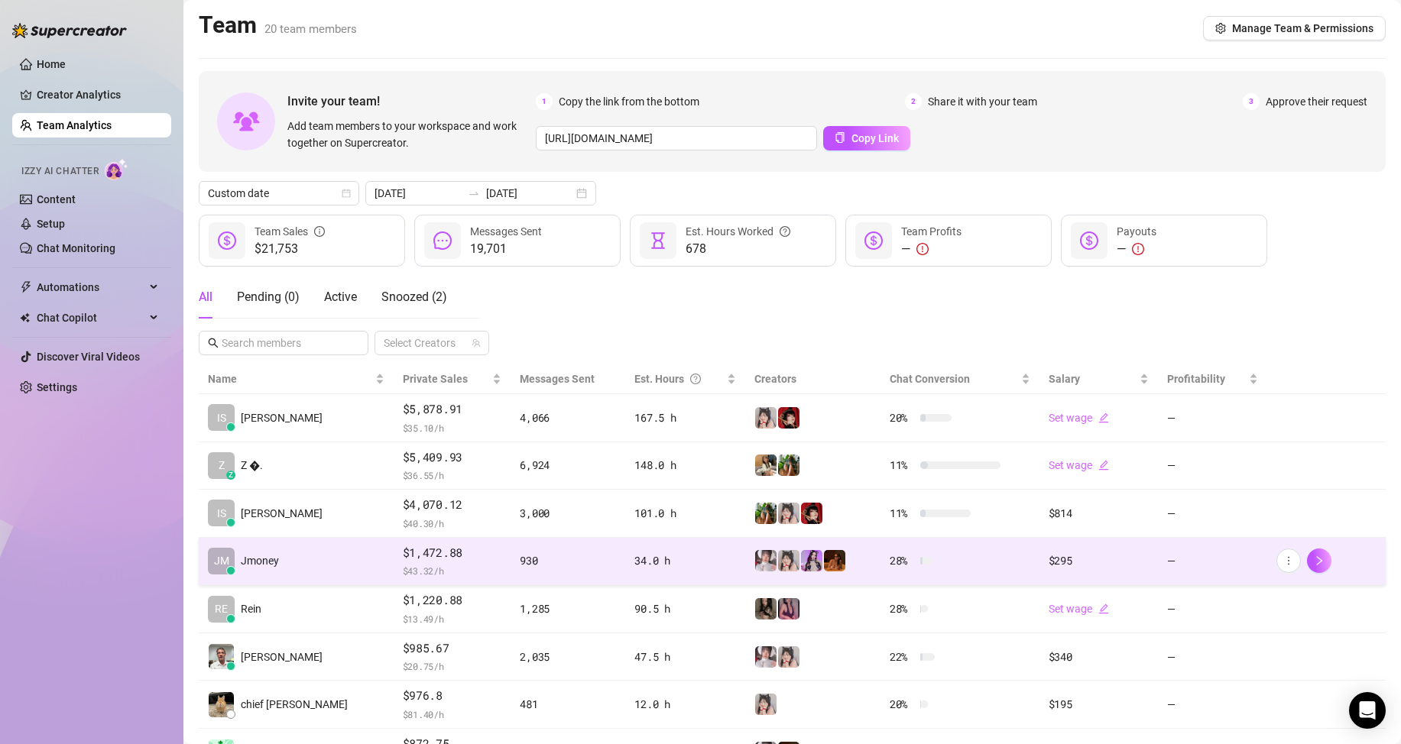
click at [299, 573] on td "[PERSON_NAME]" at bounding box center [296, 562] width 195 height 48
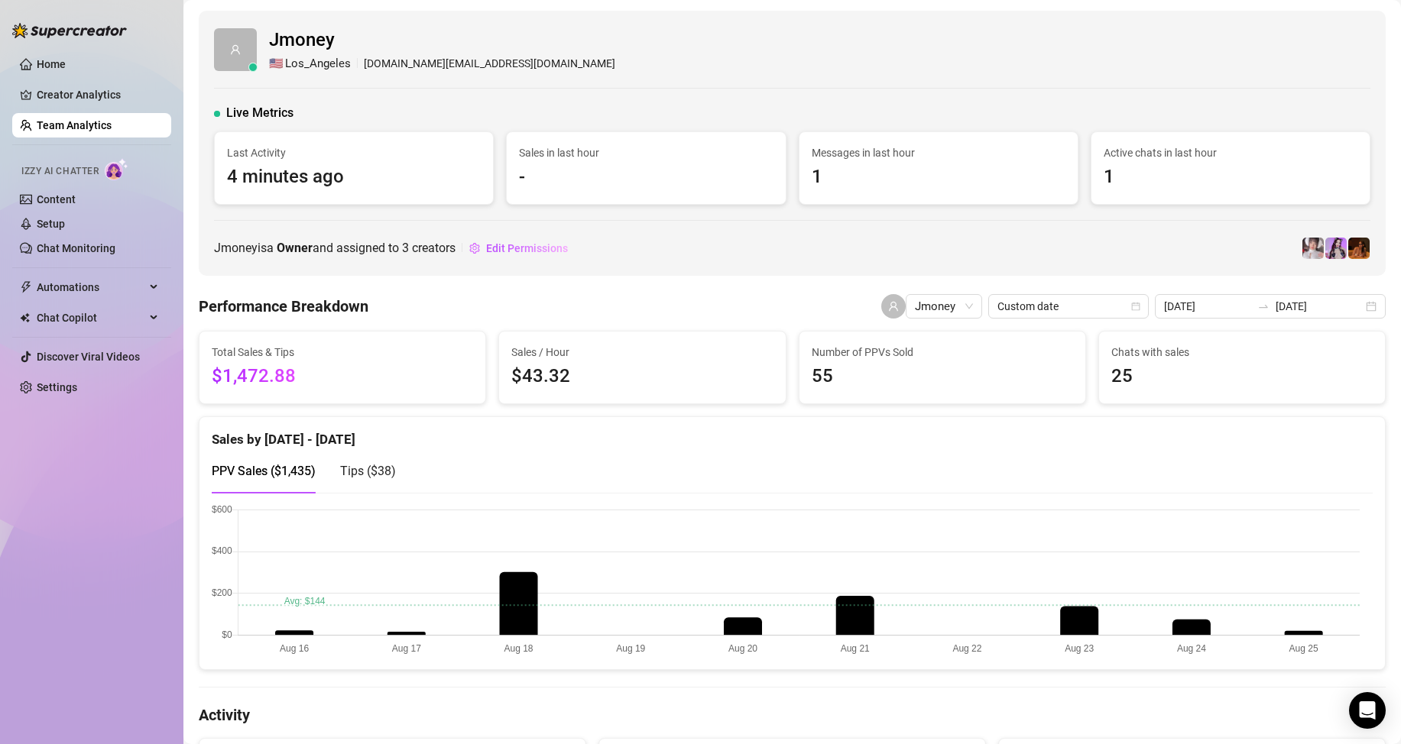
click at [116, 591] on div "Home Creator Analytics Team Analytics Izzy AI Chatter Content Setup Chat Monito…" at bounding box center [91, 365] width 159 height 731
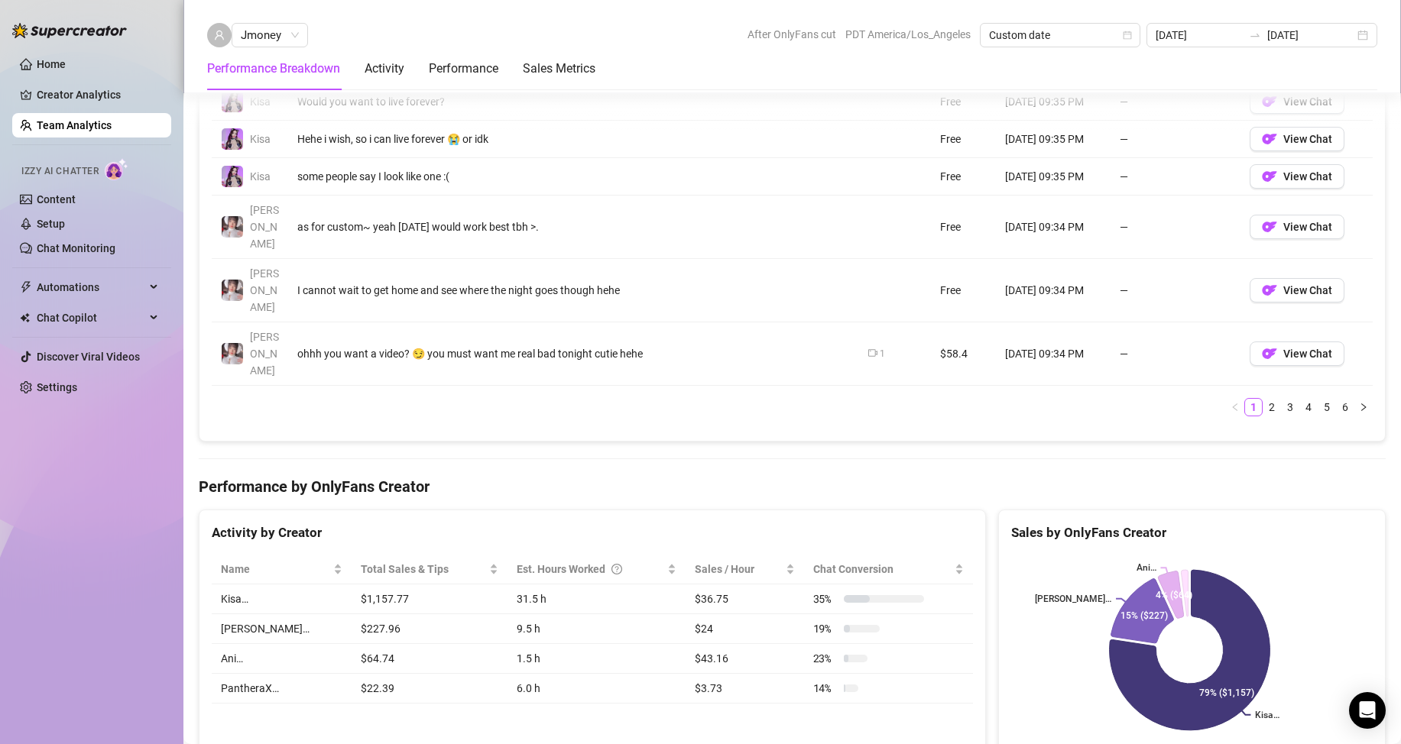
scroll to position [1375, 0]
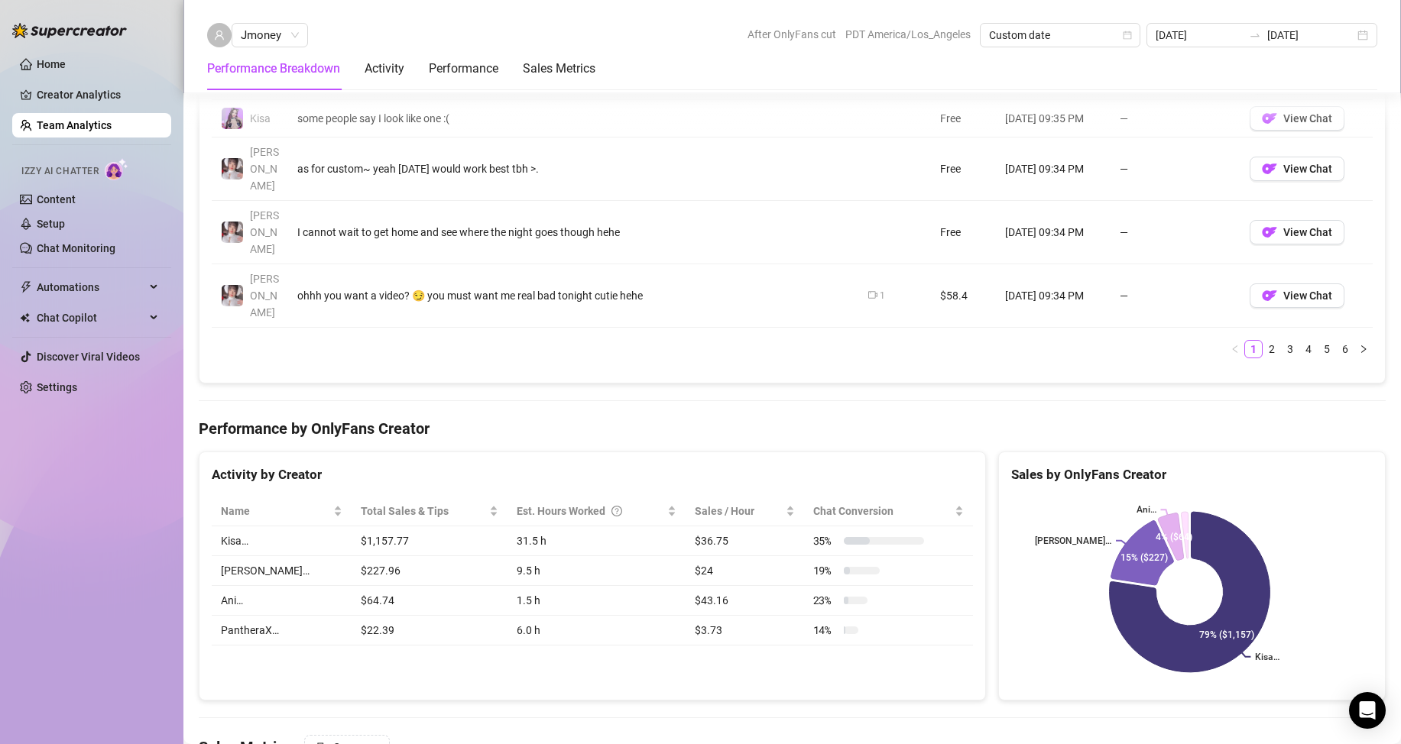
click at [736, 329] on div "Total Sales & Tips $1,472.88 Sales / Hour $43.32 Number of PPVs Sold 55 Chats w…" at bounding box center [792, 295] width 1187 height 2681
click at [953, 638] on div "Total Sales & Tips $1,472.88 Sales / Hour $43.32 Number of PPVs Sold 55 Chats w…" at bounding box center [792, 295] width 1187 height 2681
click at [951, 418] on h4 "Performance by OnlyFans Creator" at bounding box center [792, 428] width 1187 height 21
click at [974, 418] on h4 "Performance by OnlyFans Creator" at bounding box center [792, 428] width 1187 height 21
click at [989, 334] on div "Total Sales & Tips $1,472.88 Sales / Hour $43.32 Number of PPVs Sold 55 Chats w…" at bounding box center [792, 295] width 1187 height 2681
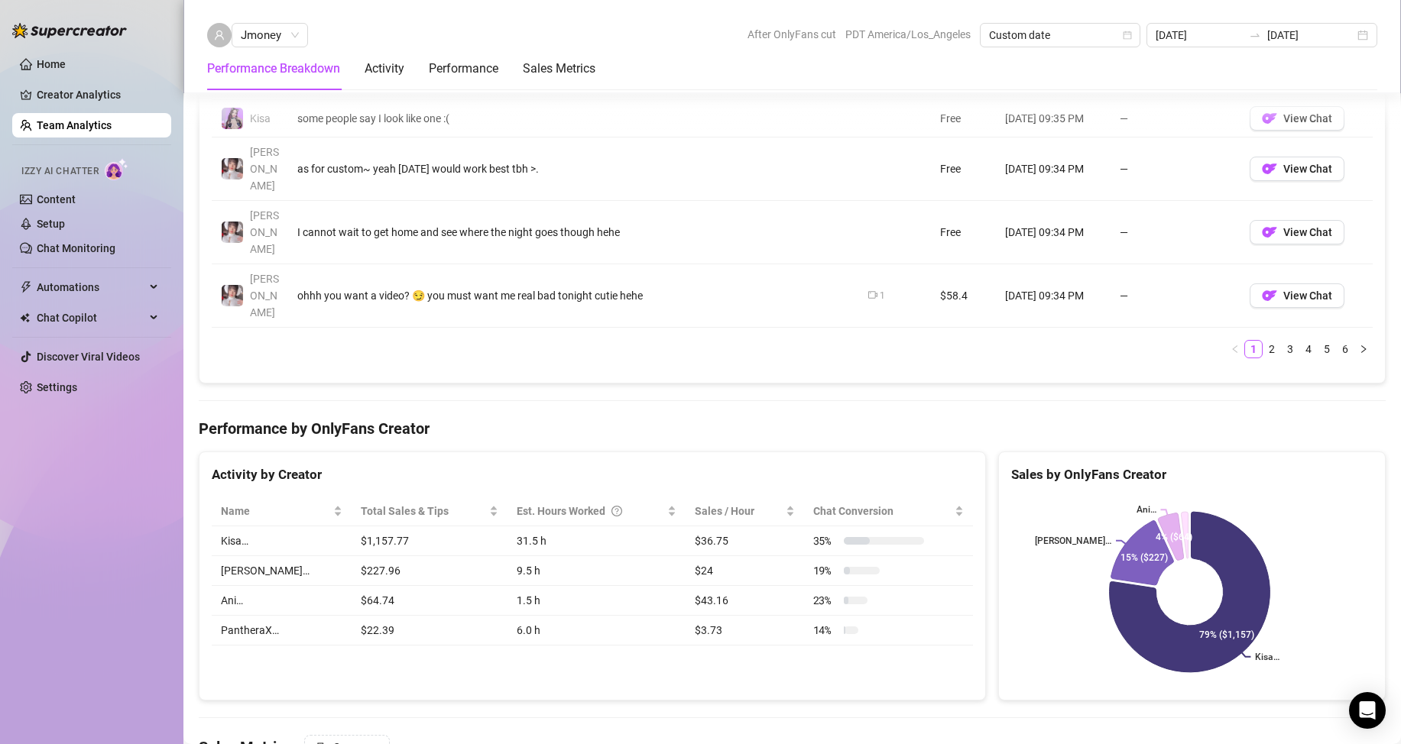
click at [1005, 335] on div "Total Sales & Tips $1,472.88 Sales / Hour $43.32 Number of PPVs Sold 55 Chats w…" at bounding box center [792, 295] width 1187 height 2681
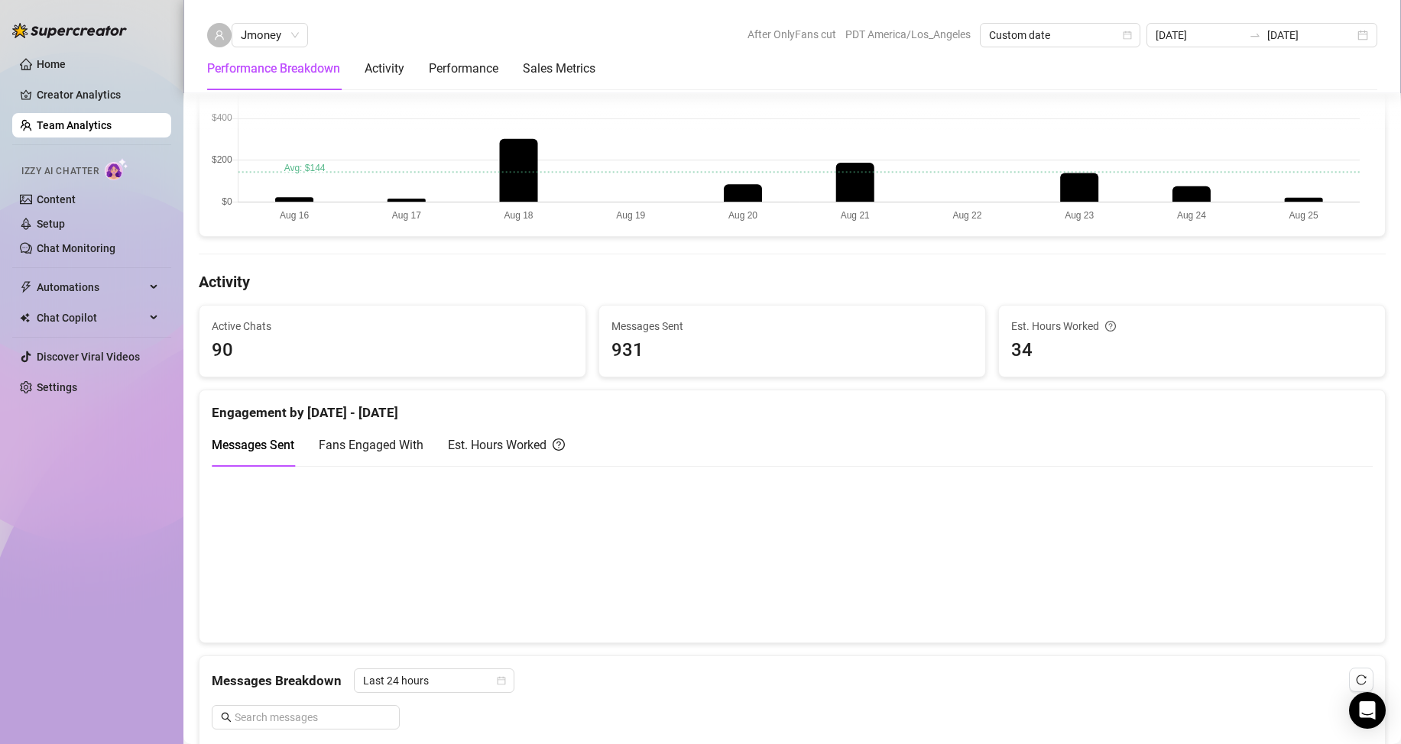
scroll to position [325, 0]
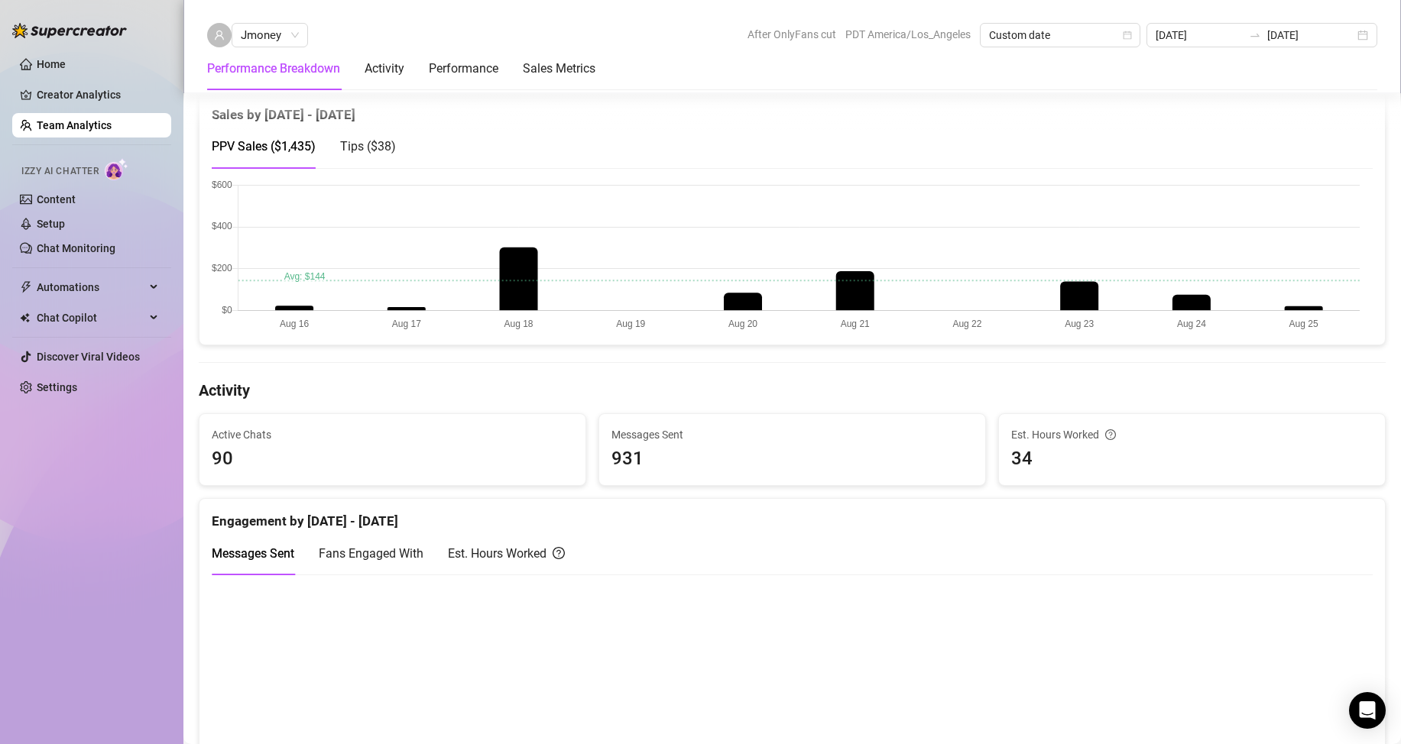
drag, startPoint x: 8, startPoint y: 592, endPoint x: 223, endPoint y: 500, distance: 234.5
click at [8, 591] on aside "Home Creator Analytics Team Analytics Izzy AI Chatter Content Setup Chat Monito…" at bounding box center [91, 372] width 183 height 744
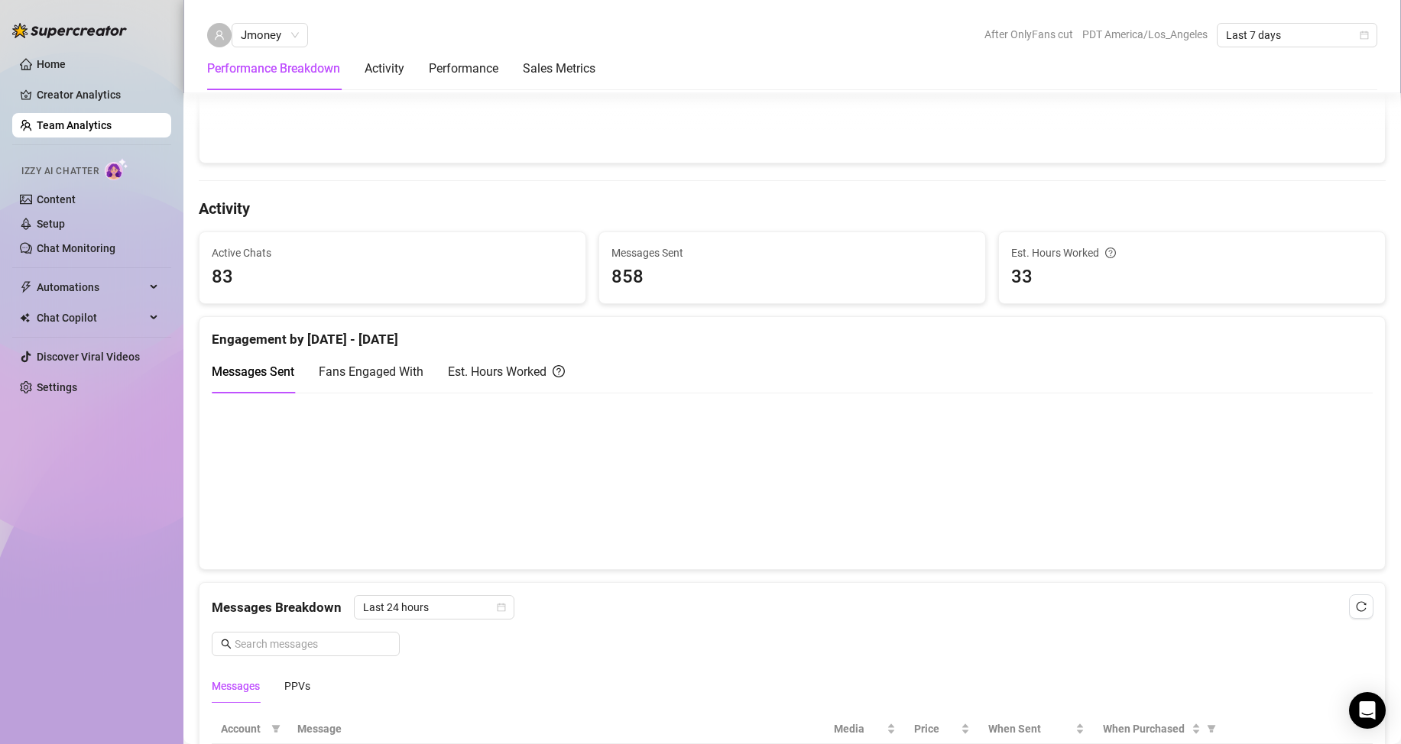
scroll to position [535, 0]
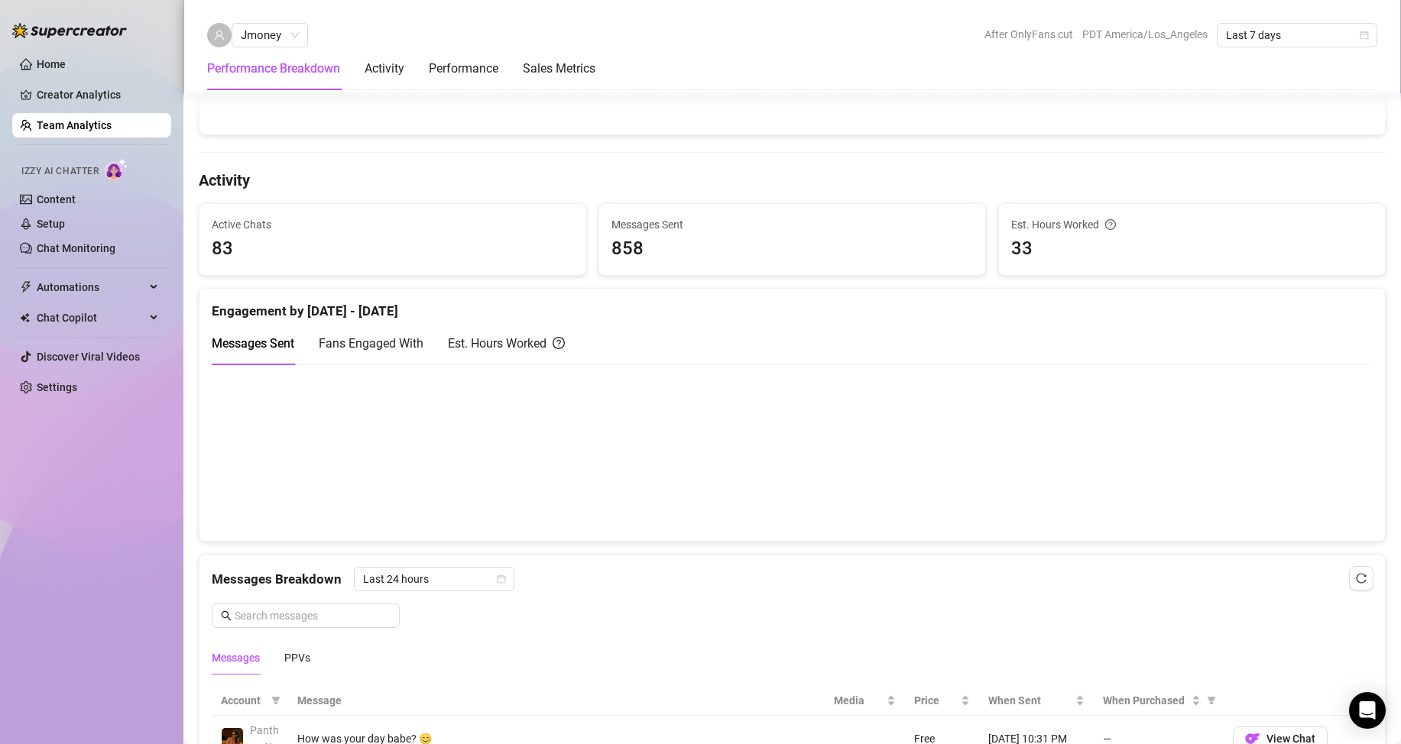
click at [537, 355] on div "Est. Hours Worked" at bounding box center [506, 344] width 117 height 44
click at [284, 336] on span "Messages Sent" at bounding box center [253, 343] width 83 height 15
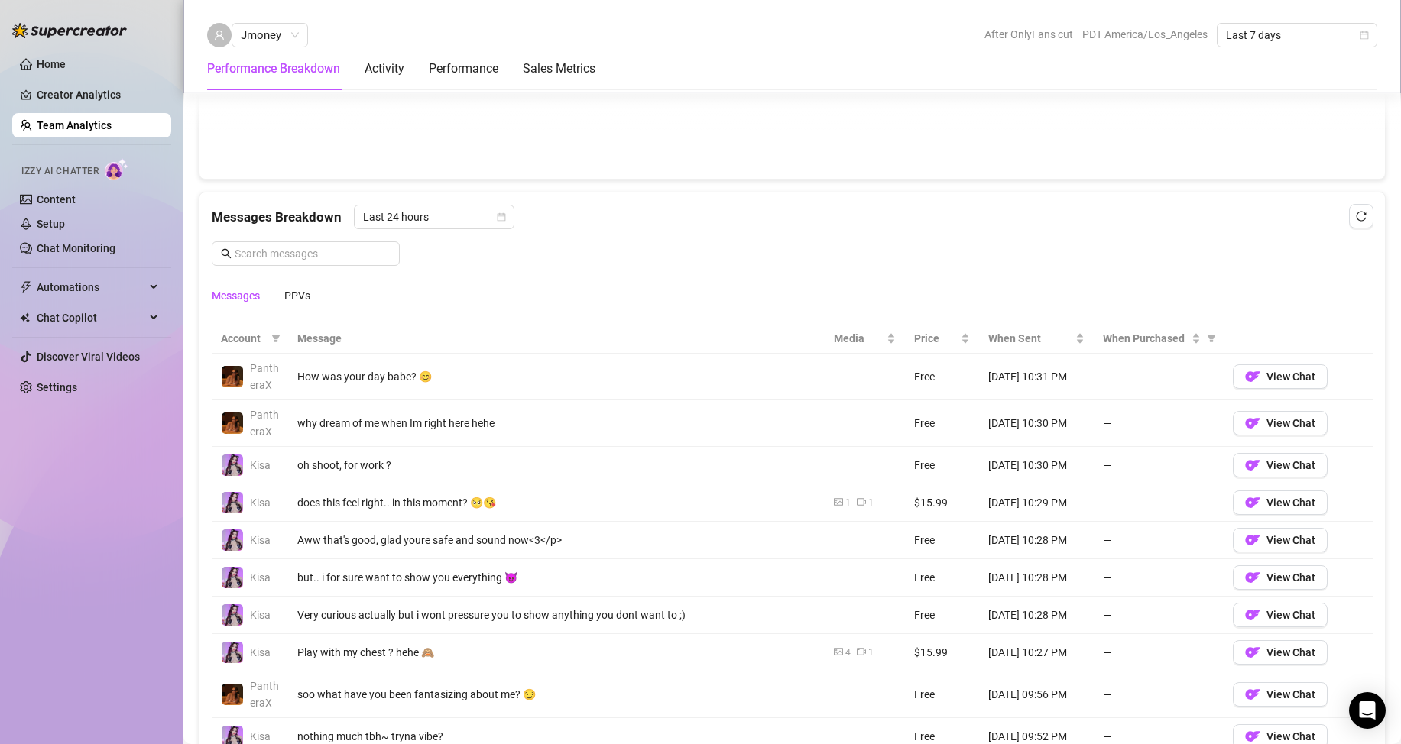
scroll to position [917, 0]
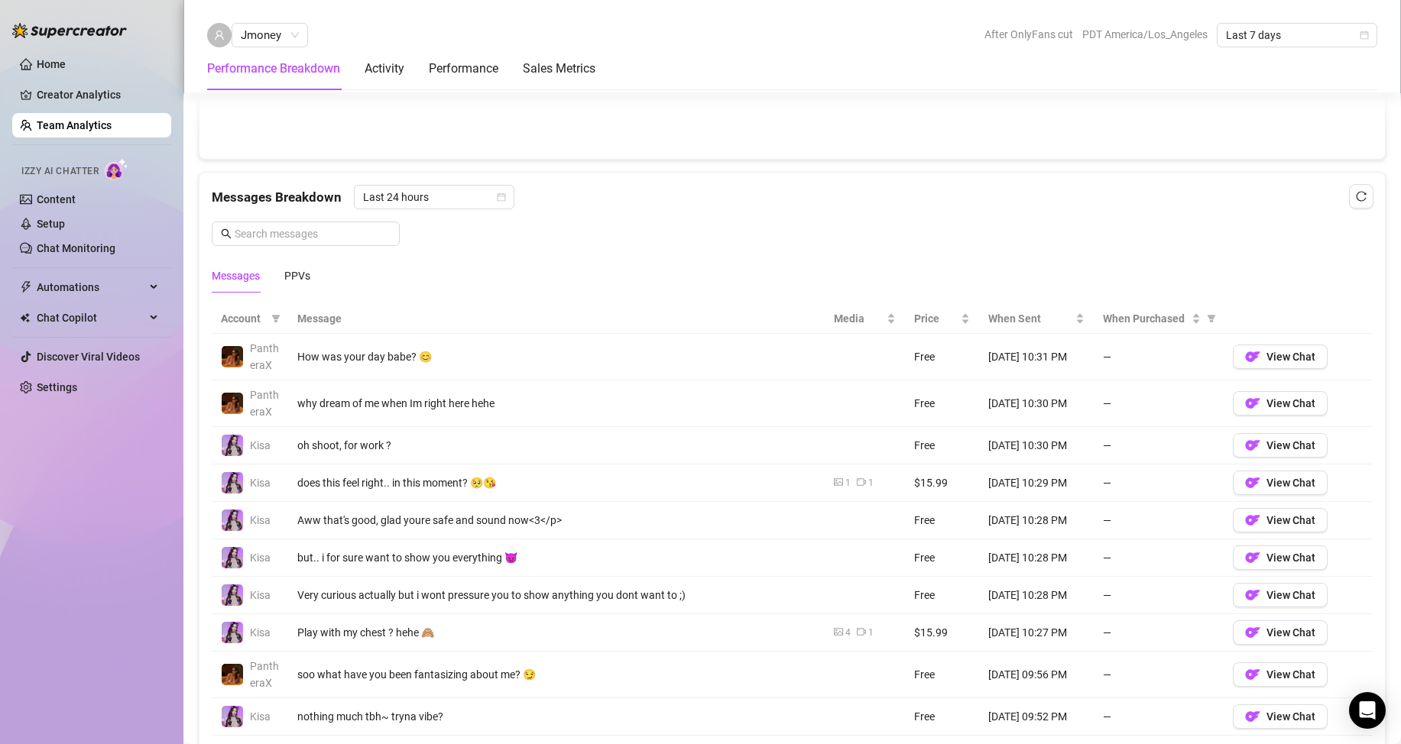
click at [72, 126] on link "Team Analytics" at bounding box center [74, 125] width 75 height 12
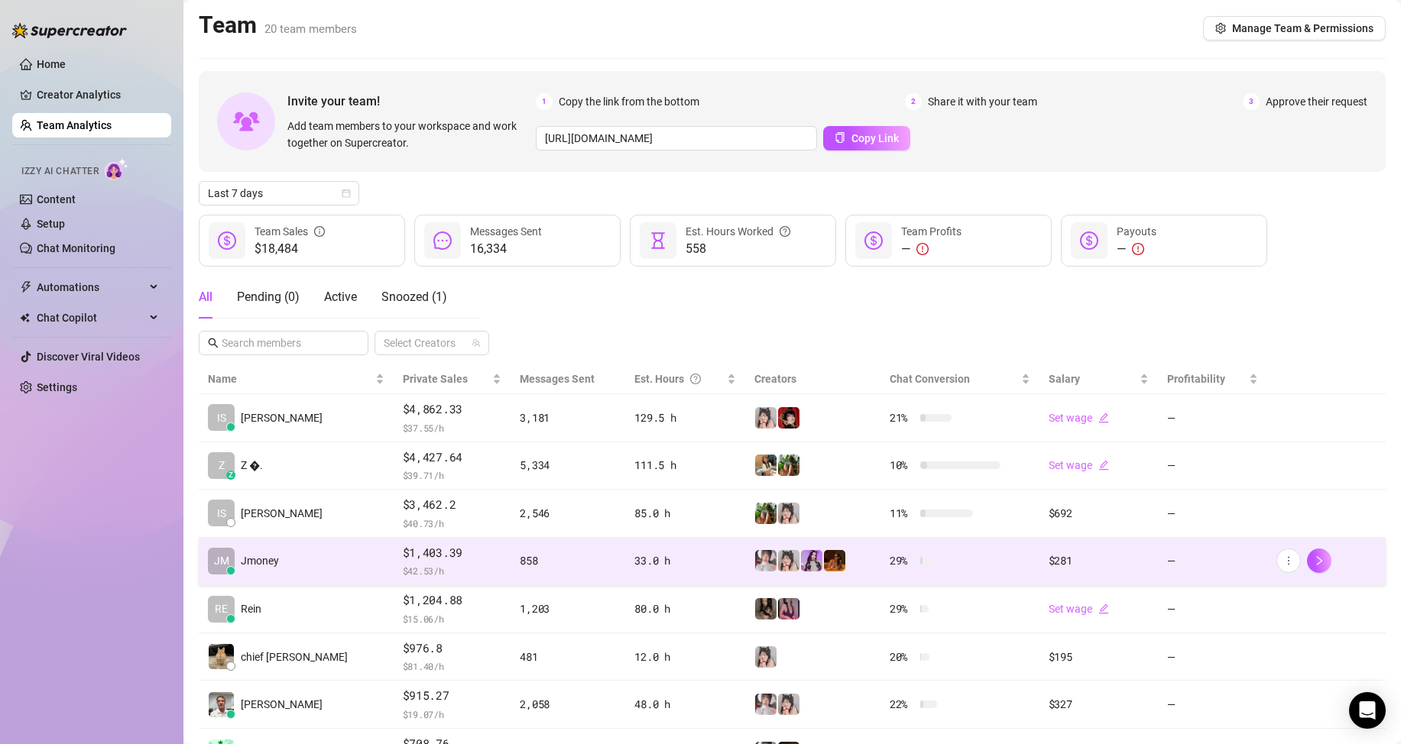
click at [294, 552] on td "[PERSON_NAME]" at bounding box center [296, 562] width 195 height 48
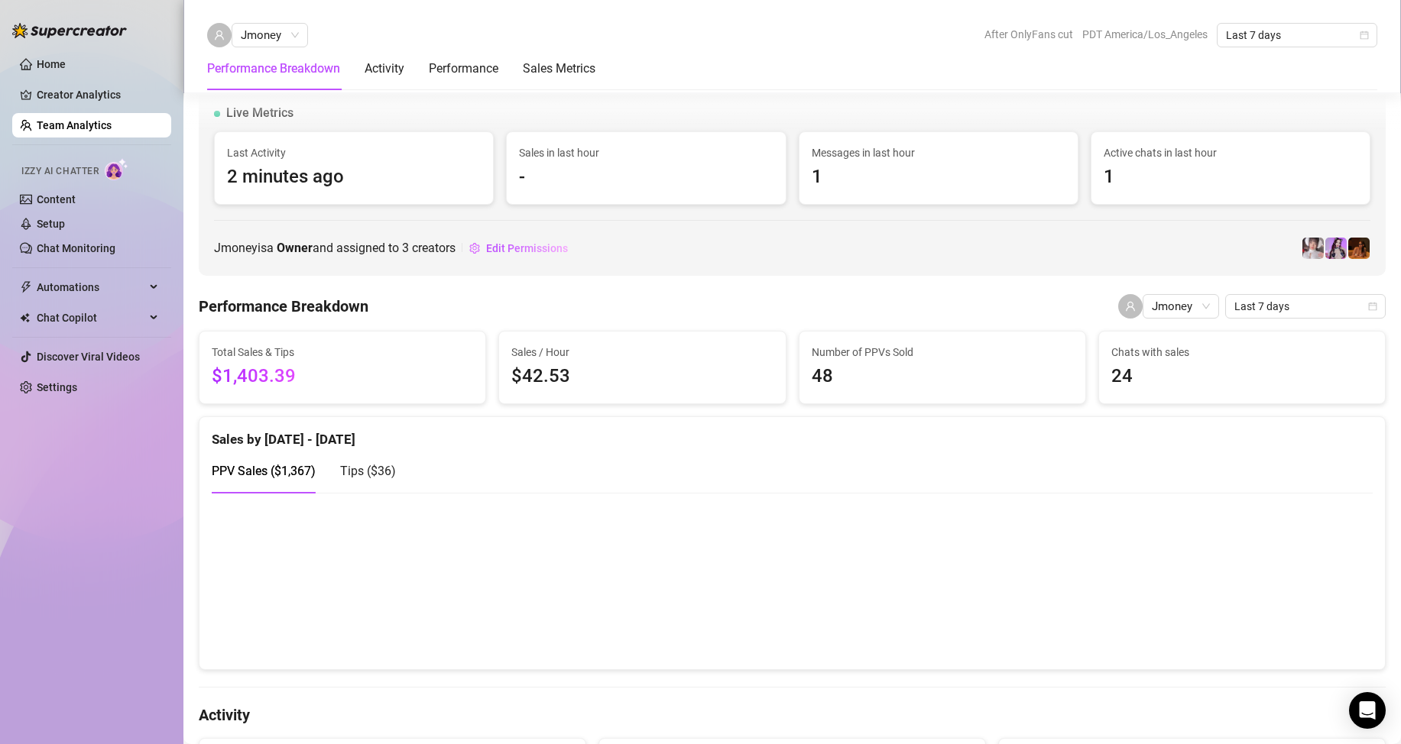
scroll to position [382, 0]
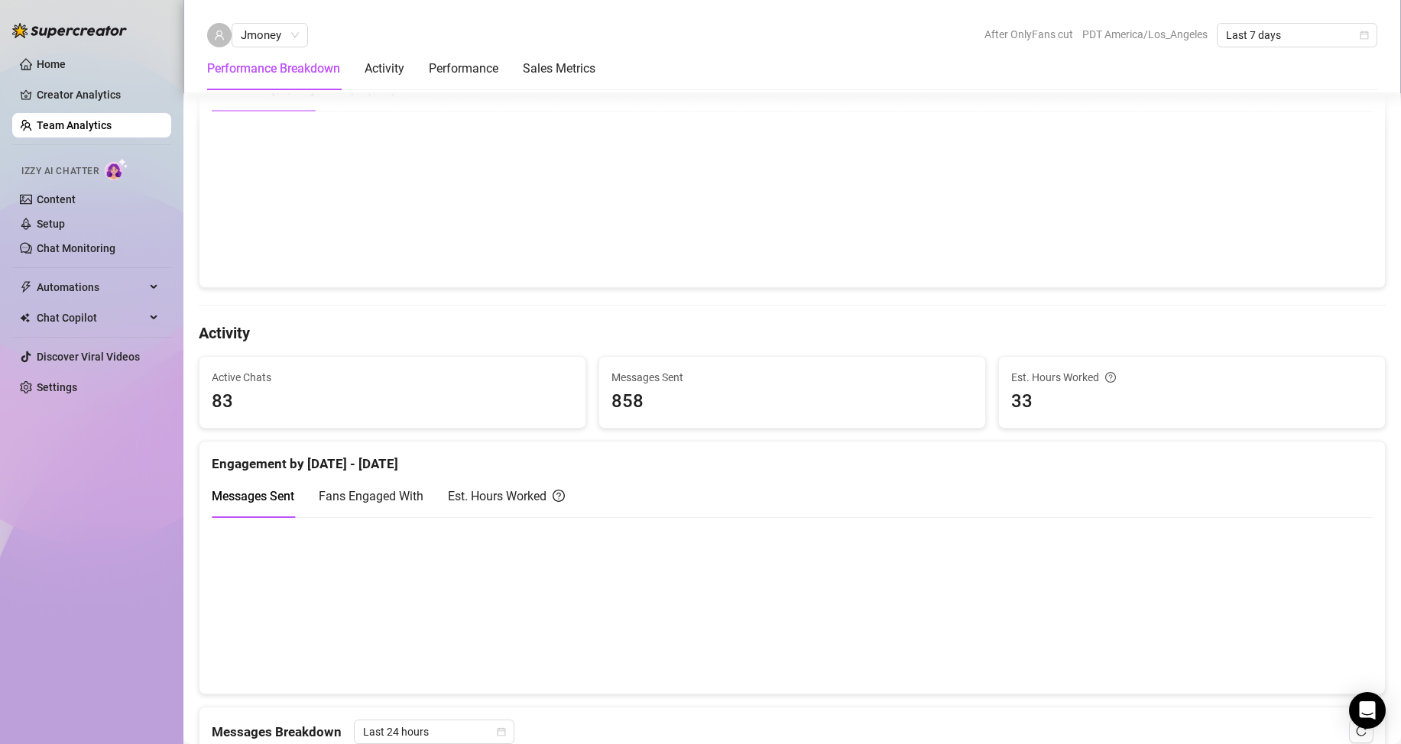
click at [44, 627] on div "Home Creator Analytics Team Analytics Izzy AI Chatter Content Setup Chat Monito…" at bounding box center [91, 365] width 159 height 731
drag, startPoint x: 111, startPoint y: 572, endPoint x: 34, endPoint y: 363, distance: 222.4
click at [114, 571] on div "Home Creator Analytics Team Analytics Izzy AI Chatter Content Setup Chat Monito…" at bounding box center [91, 365] width 159 height 731
click at [125, 471] on div "Home Creator Analytics Team Analytics Izzy AI Chatter Content Setup Chat Monito…" at bounding box center [91, 365] width 159 height 731
click at [103, 543] on div "Home Creator Analytics Team Analytics Izzy AI Chatter Content Setup Chat Monito…" at bounding box center [91, 365] width 159 height 731
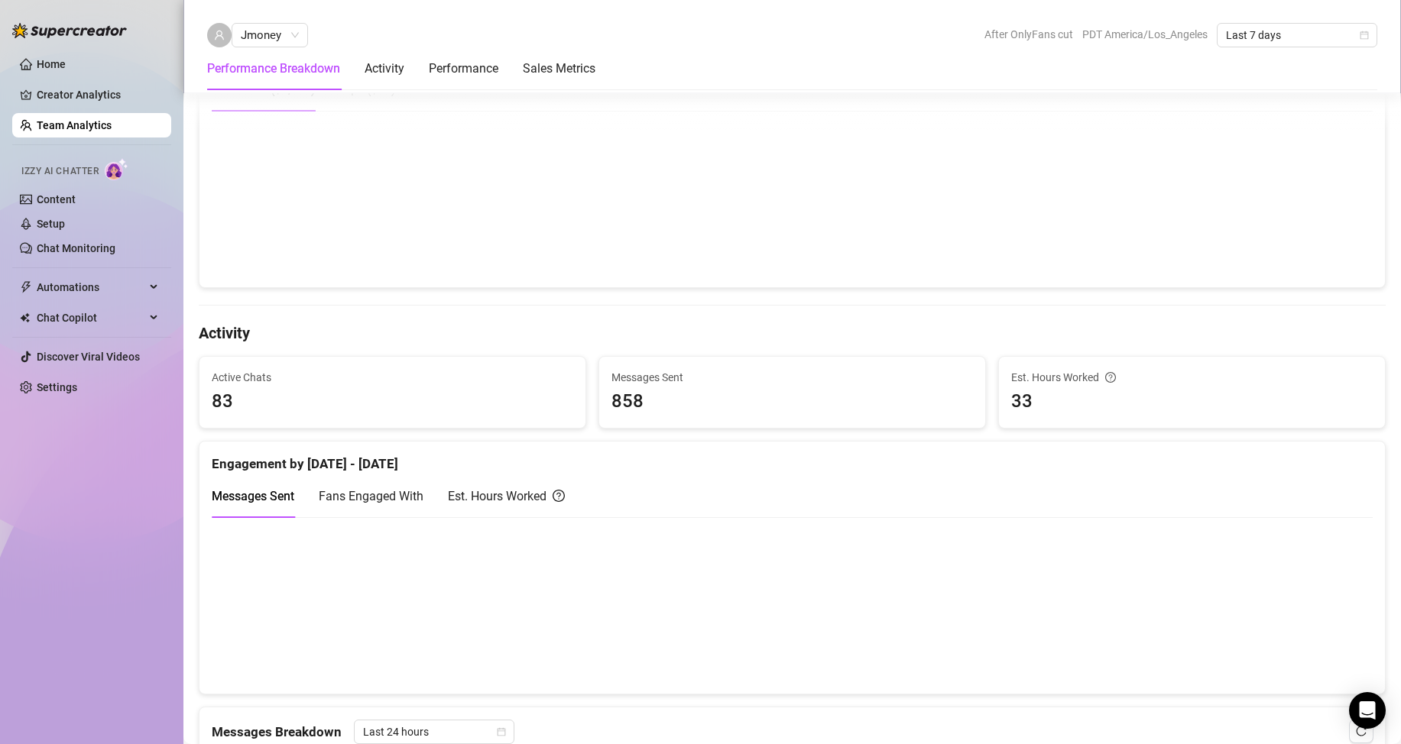
click at [1173, 488] on div "Messages Sent Fans Engaged With Est. Hours Worked" at bounding box center [792, 497] width 1161 height 44
click at [115, 604] on div "Home Creator Analytics Team Analytics Izzy AI Chatter Content Setup Chat Monito…" at bounding box center [91, 365] width 159 height 731
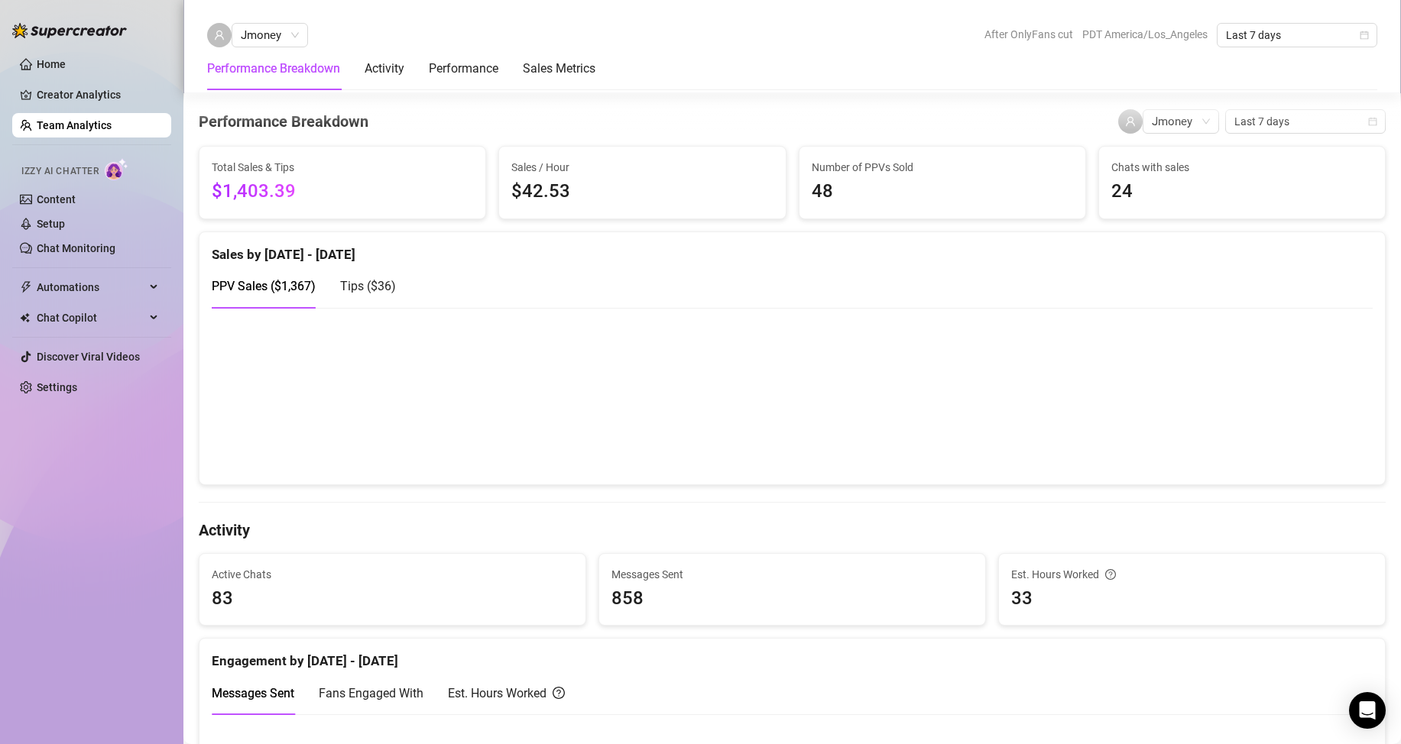
scroll to position [153, 0]
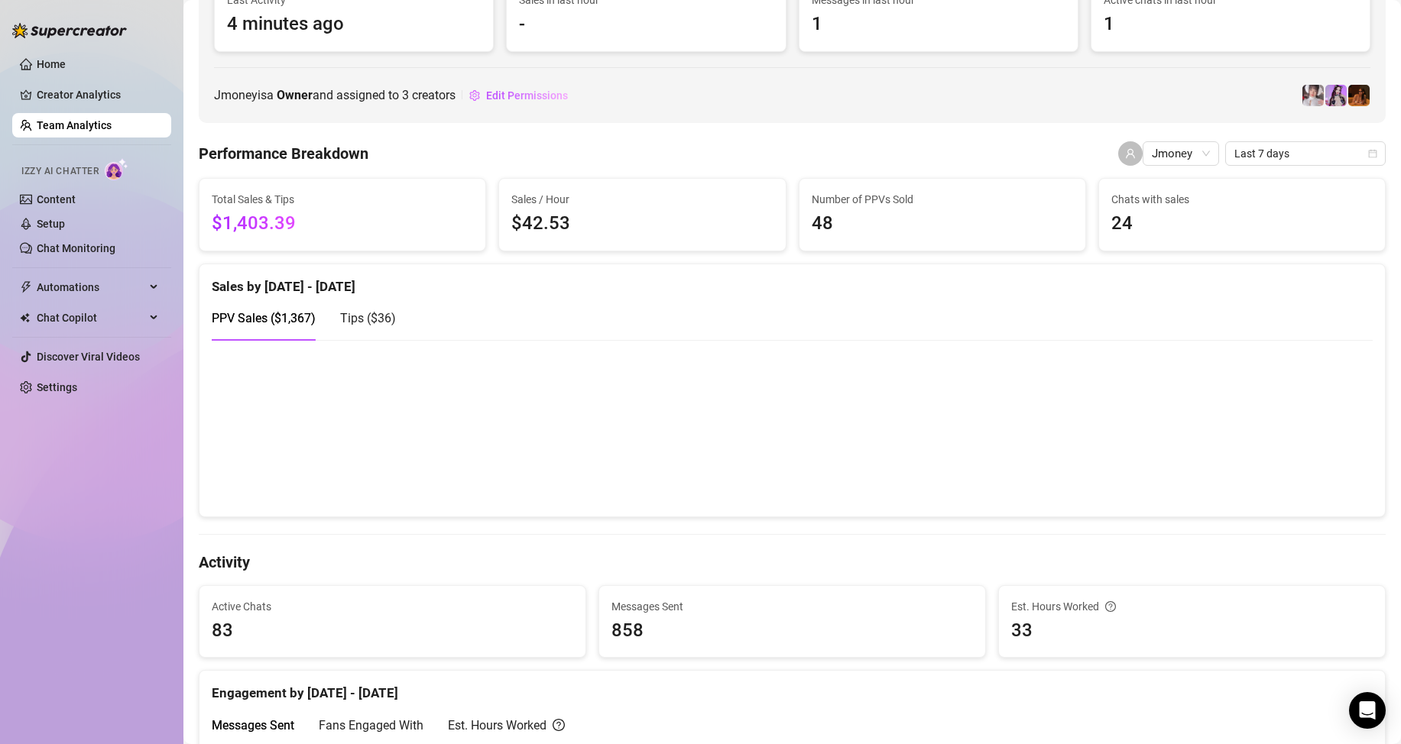
drag, startPoint x: 124, startPoint y: 539, endPoint x: 141, endPoint y: 546, distance: 18.9
click at [132, 543] on div "Home Creator Analytics Team Analytics Izzy AI Chatter Content Setup Chat Monito…" at bounding box center [91, 365] width 159 height 731
